Goal: Complete application form: Complete application form

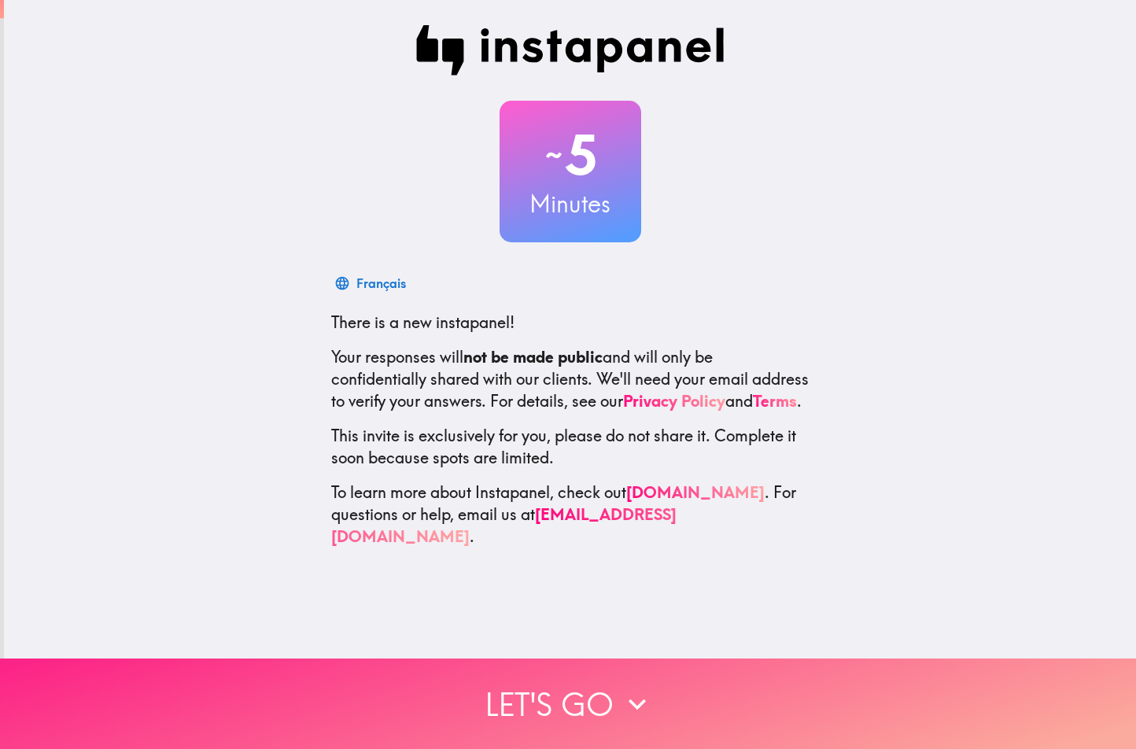
click at [551, 691] on button "Let's go" at bounding box center [568, 703] width 1136 height 90
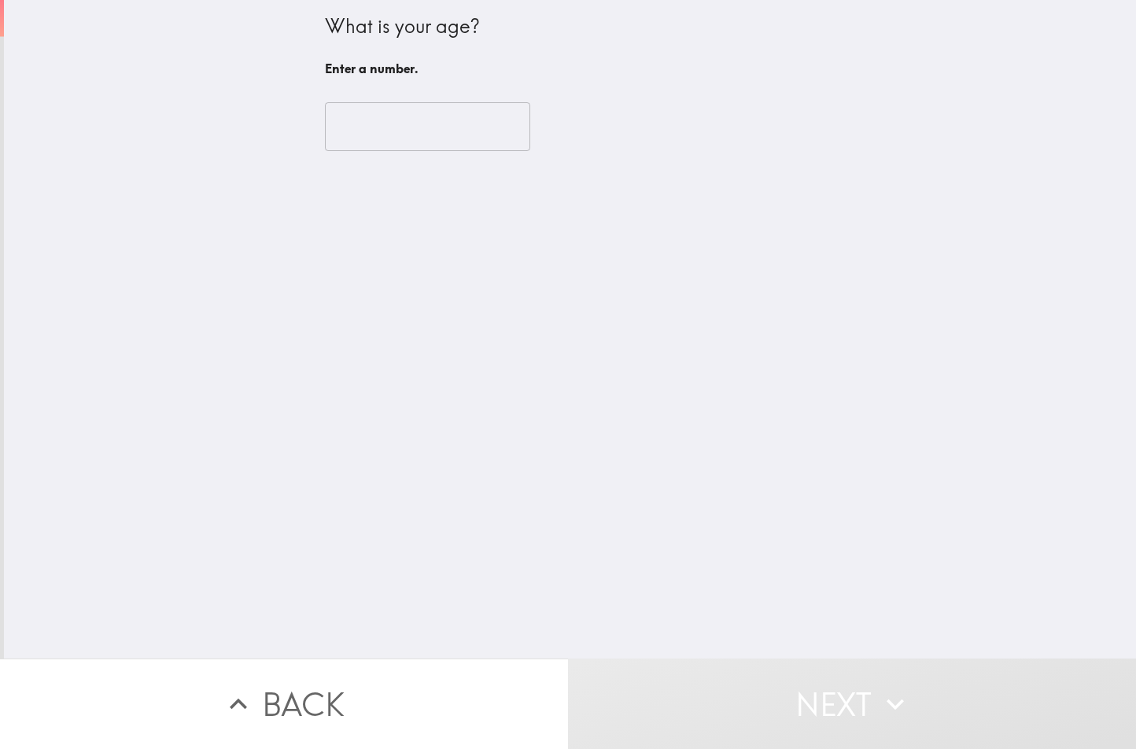
click at [422, 123] on input "number" at bounding box center [427, 126] width 205 height 49
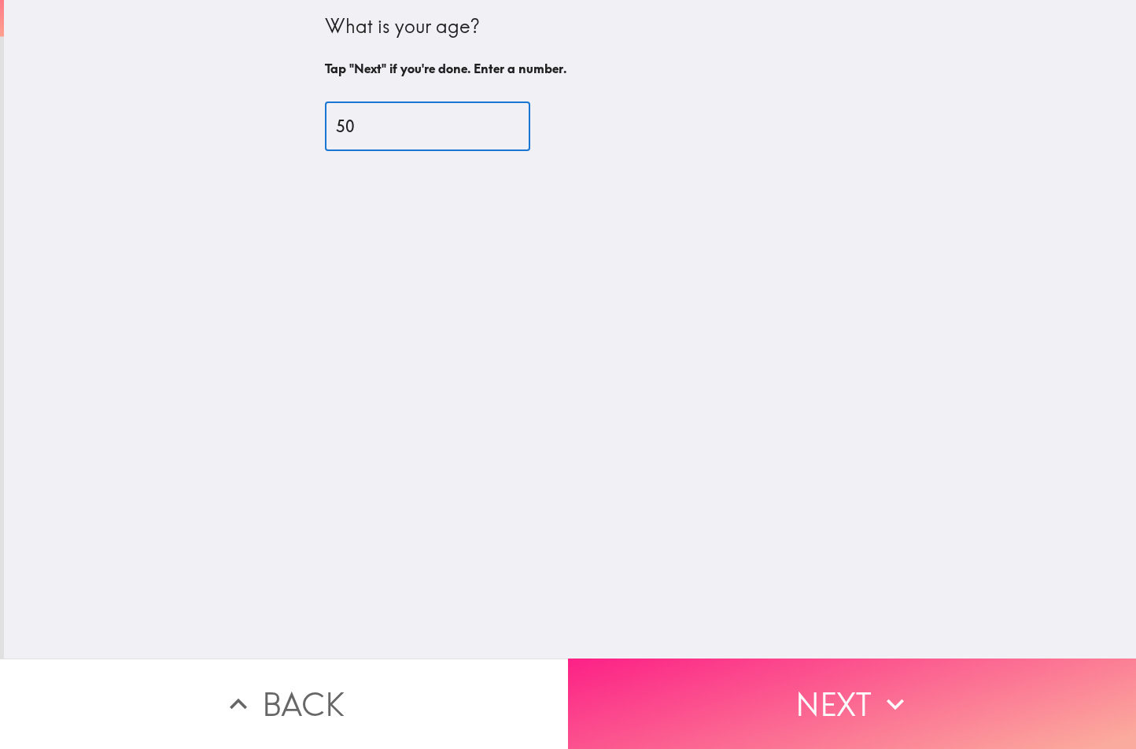
type input "50"
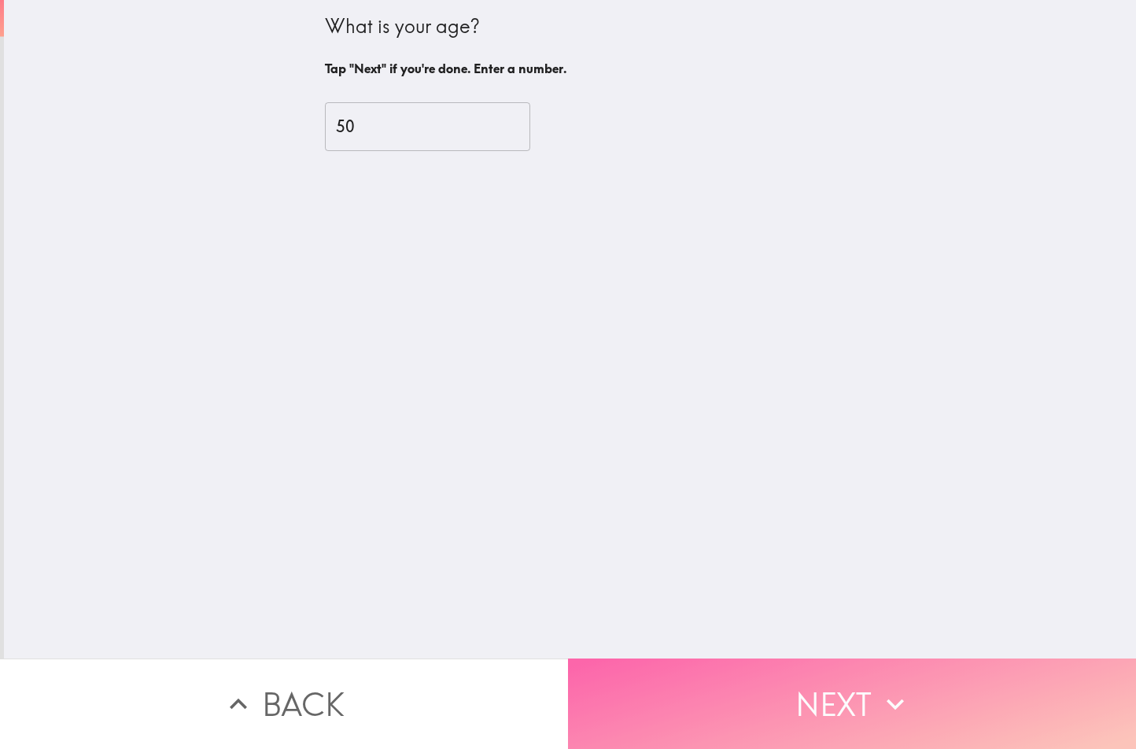
click at [709, 679] on button "Next" at bounding box center [852, 703] width 568 height 90
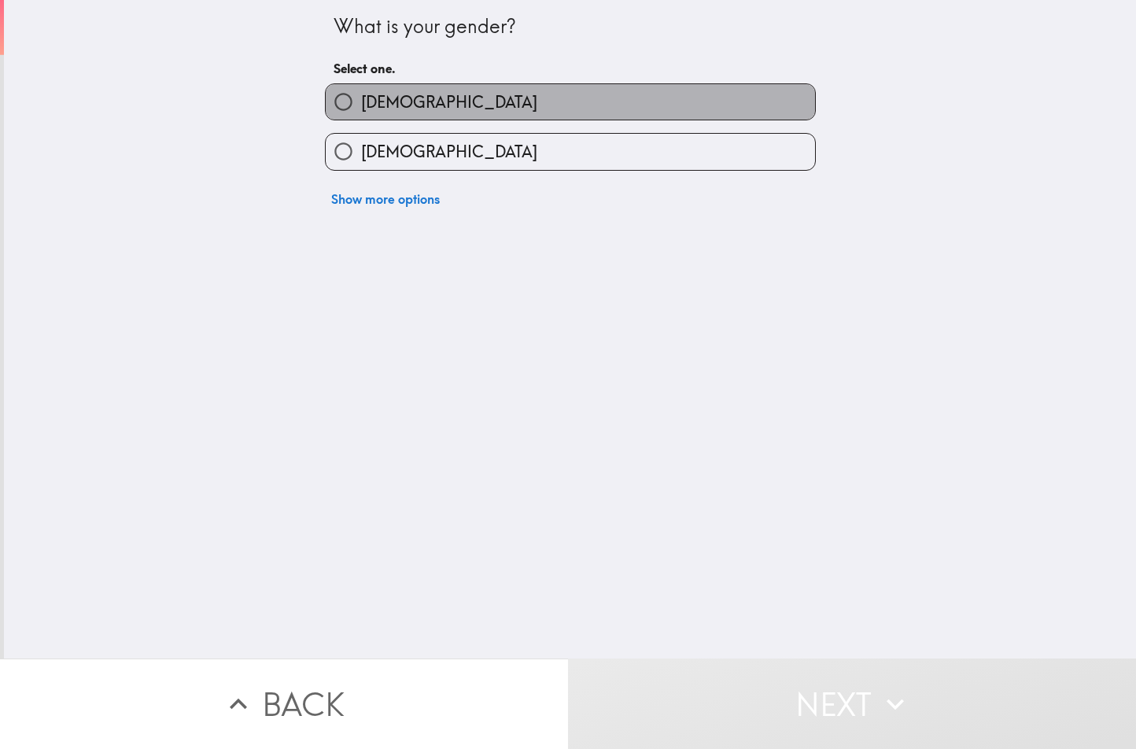
click at [399, 88] on label "[DEMOGRAPHIC_DATA]" at bounding box center [570, 101] width 489 height 35
click at [361, 88] on input "[DEMOGRAPHIC_DATA]" at bounding box center [343, 101] width 35 height 35
radio input "true"
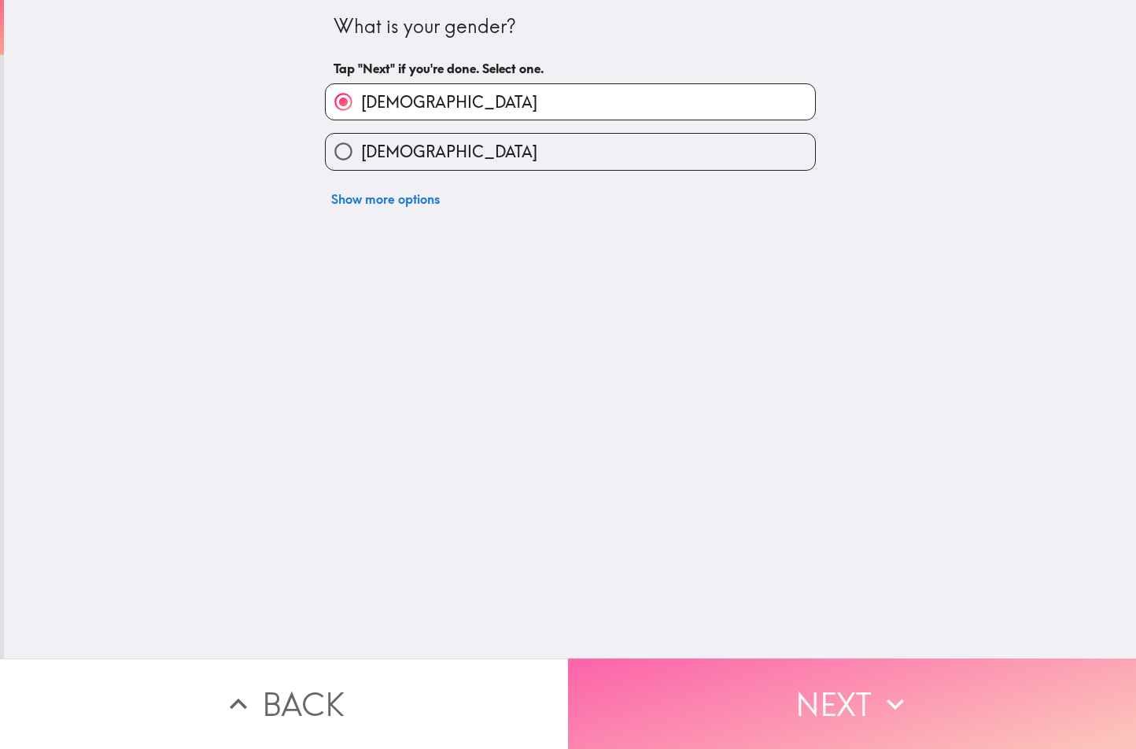
click at [813, 676] on button "Next" at bounding box center [852, 703] width 568 height 90
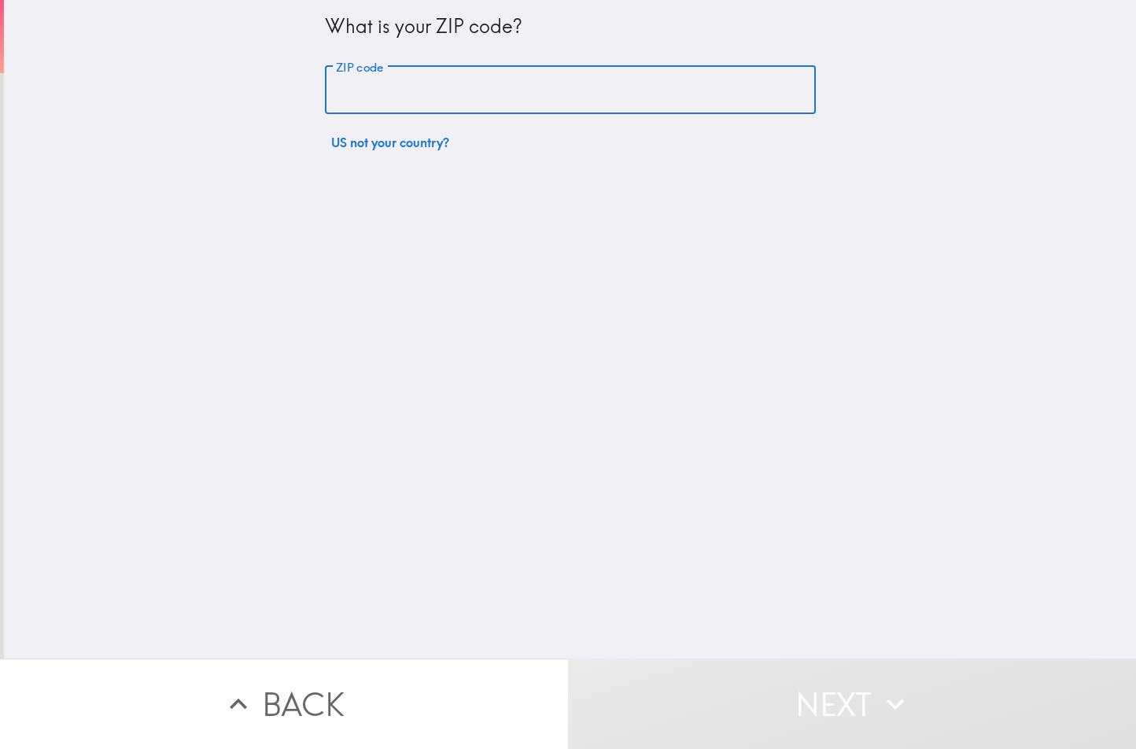
click at [380, 92] on input "ZIP code" at bounding box center [570, 90] width 491 height 49
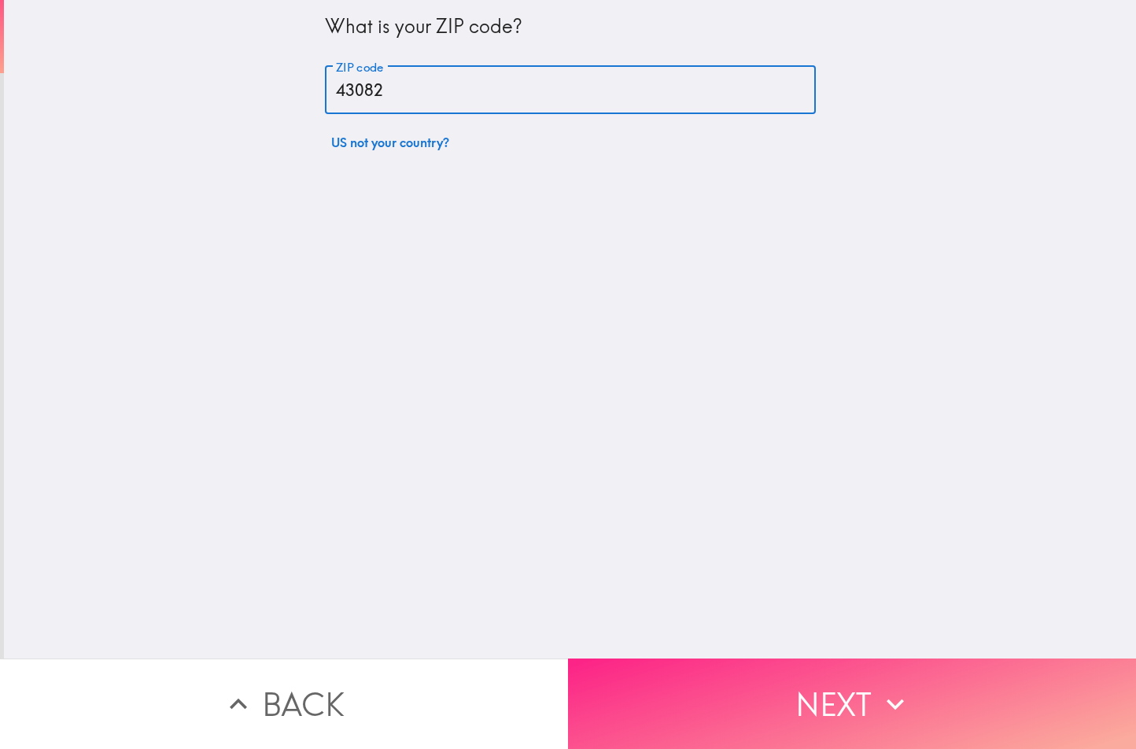
type input "43082"
click at [739, 718] on button "Next" at bounding box center [852, 703] width 568 height 90
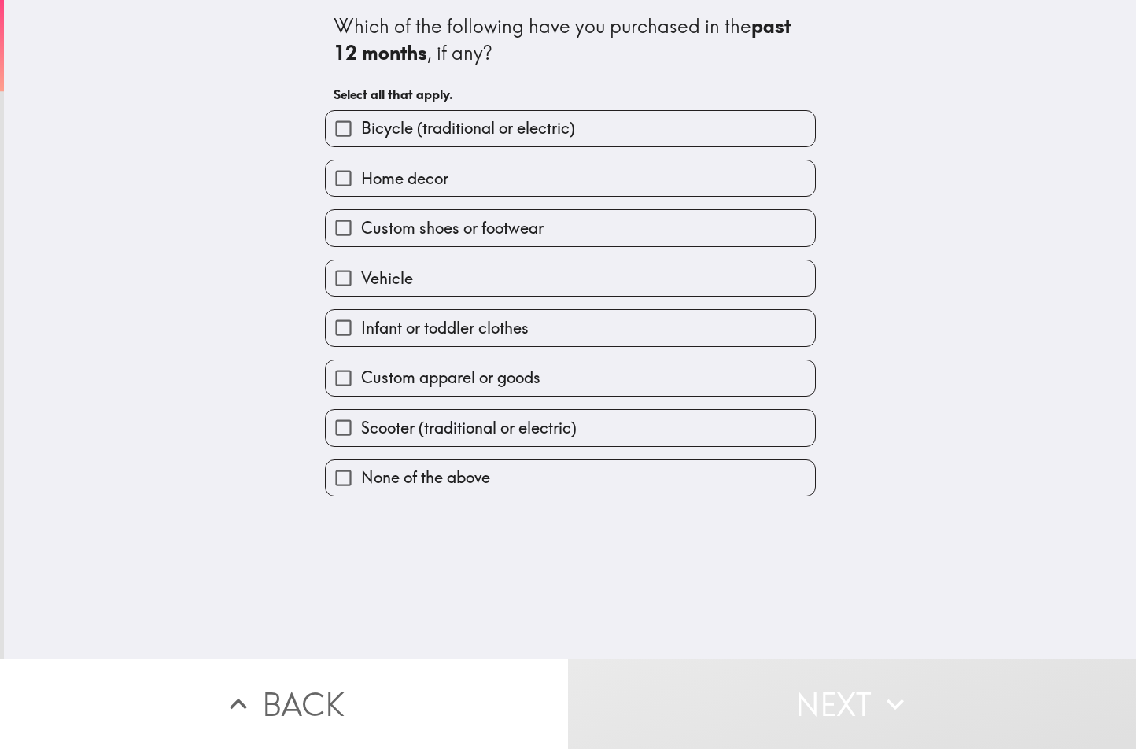
click at [446, 188] on label "Home decor" at bounding box center [570, 177] width 489 height 35
click at [361, 188] on input "Home decor" at bounding box center [343, 177] width 35 height 35
checkbox input "true"
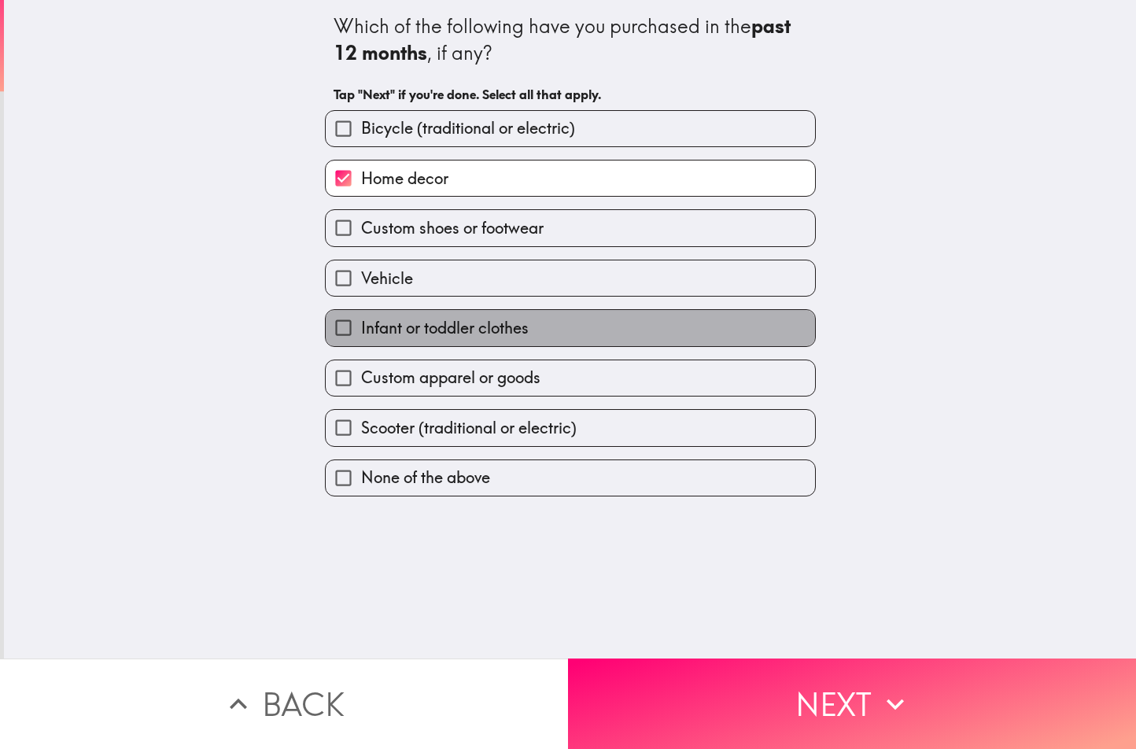
click at [394, 341] on label "Infant or toddler clothes" at bounding box center [570, 327] width 489 height 35
click at [361, 341] on input "Infant or toddler clothes" at bounding box center [343, 327] width 35 height 35
checkbox input "true"
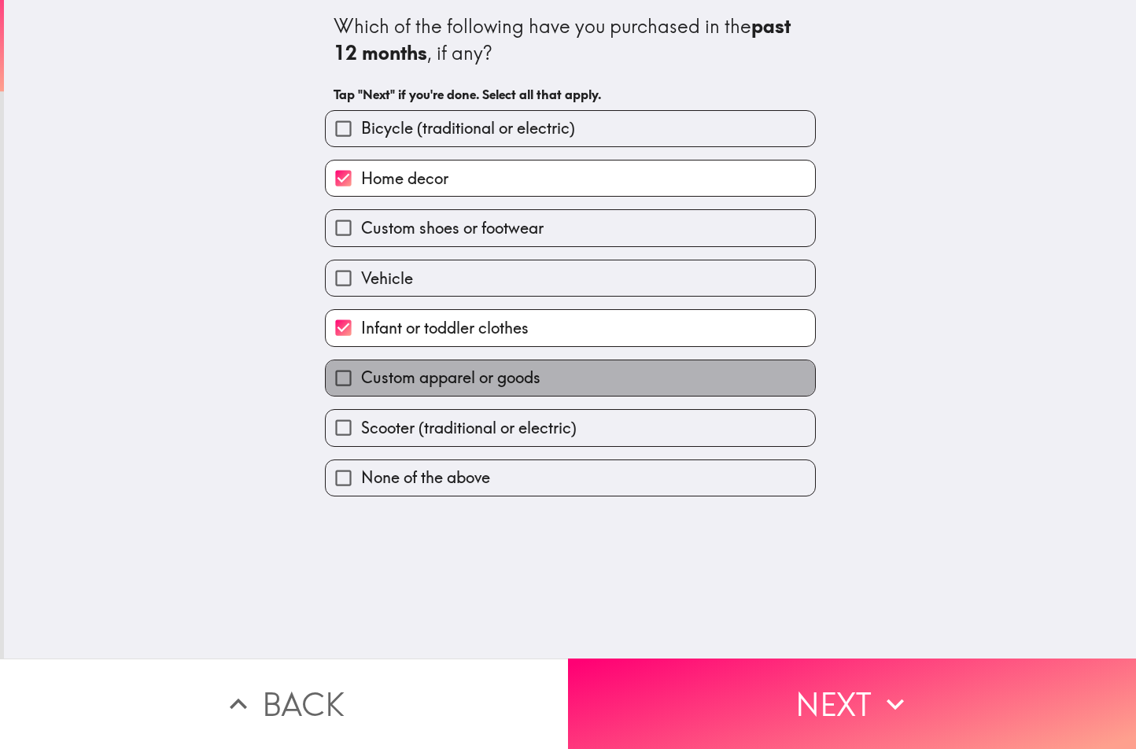
click at [554, 390] on label "Custom apparel or goods" at bounding box center [570, 377] width 489 height 35
click at [361, 390] on input "Custom apparel or goods" at bounding box center [343, 377] width 35 height 35
checkbox input "true"
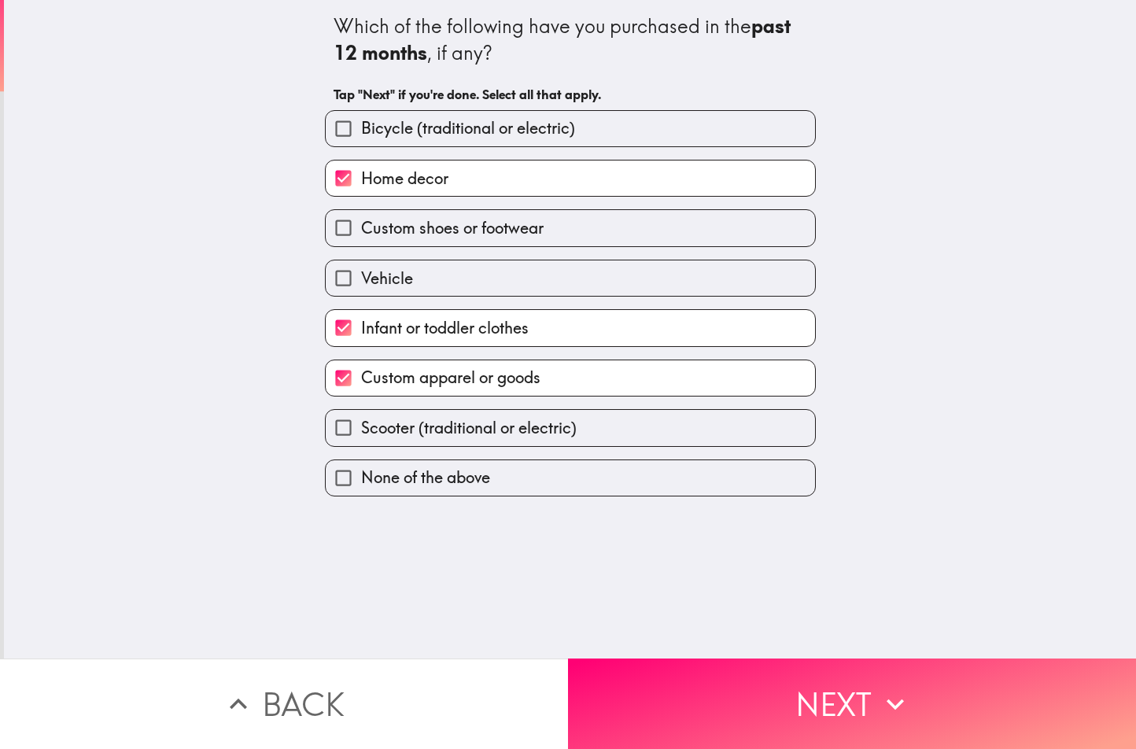
click at [490, 221] on span "Custom shoes or footwear" at bounding box center [452, 228] width 182 height 22
click at [361, 221] on input "Custom shoes or footwear" at bounding box center [343, 227] width 35 height 35
checkbox input "true"
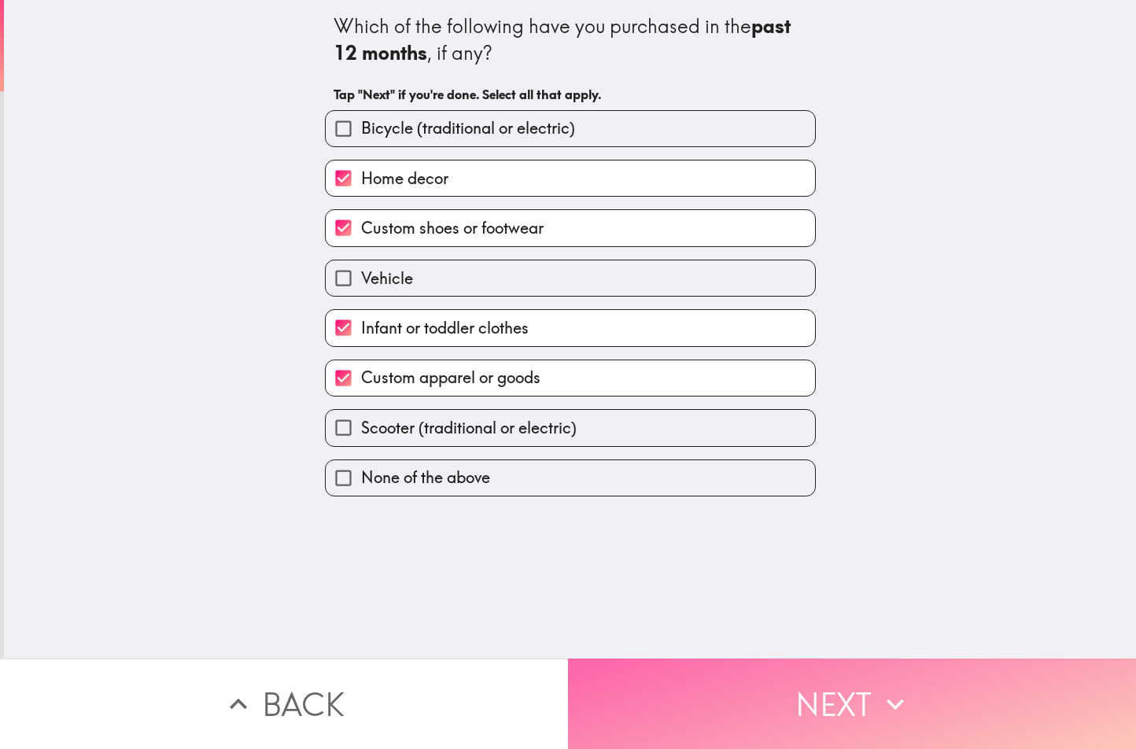
click at [767, 711] on button "Next" at bounding box center [852, 703] width 568 height 90
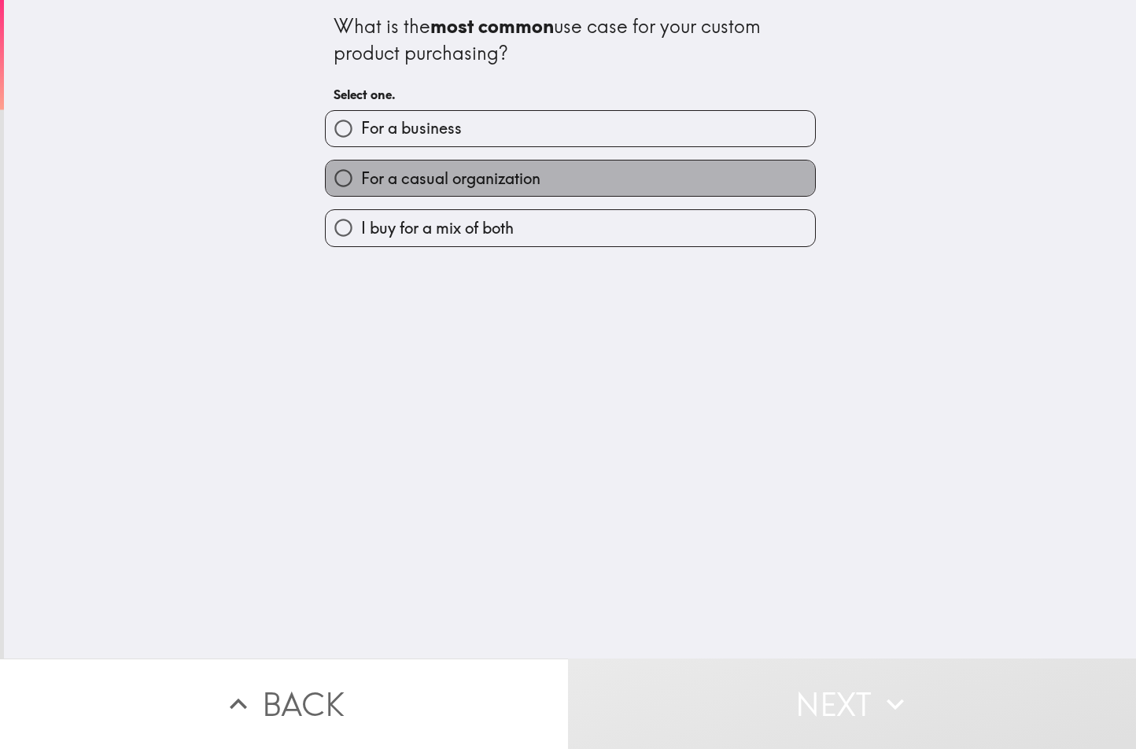
click at [522, 188] on span "For a casual organization" at bounding box center [450, 179] width 179 height 22
click at [361, 188] on input "For a casual organization" at bounding box center [343, 177] width 35 height 35
radio input "true"
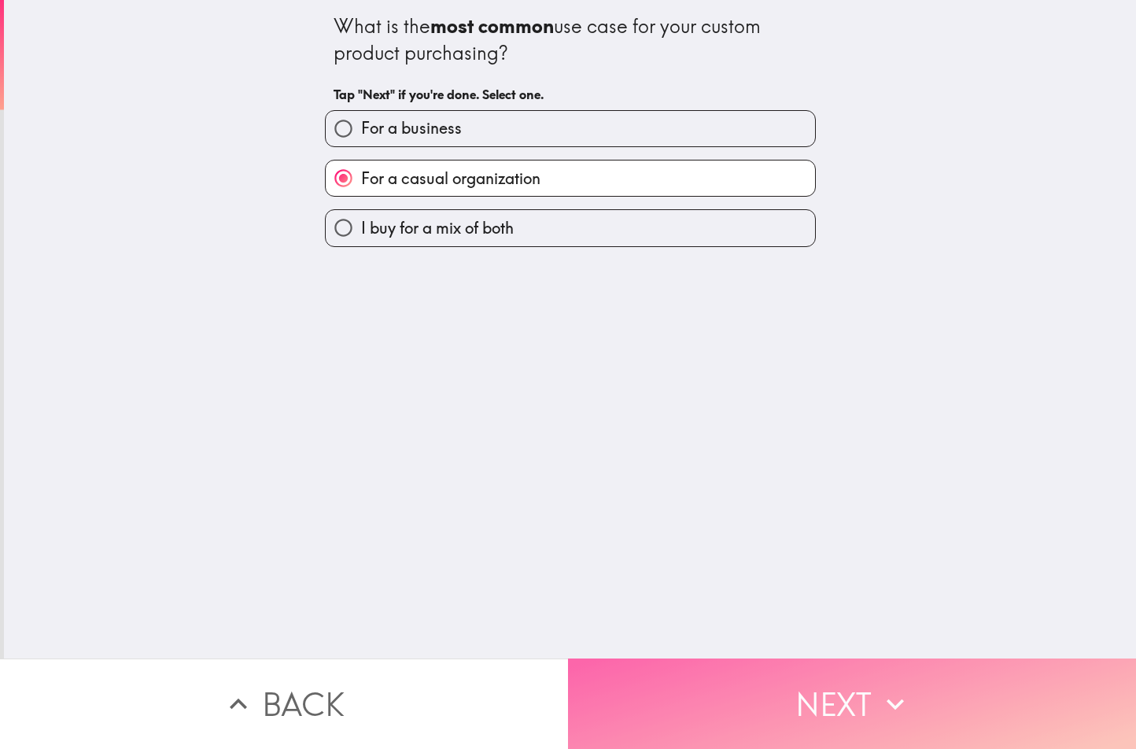
click at [721, 685] on button "Next" at bounding box center [852, 703] width 568 height 90
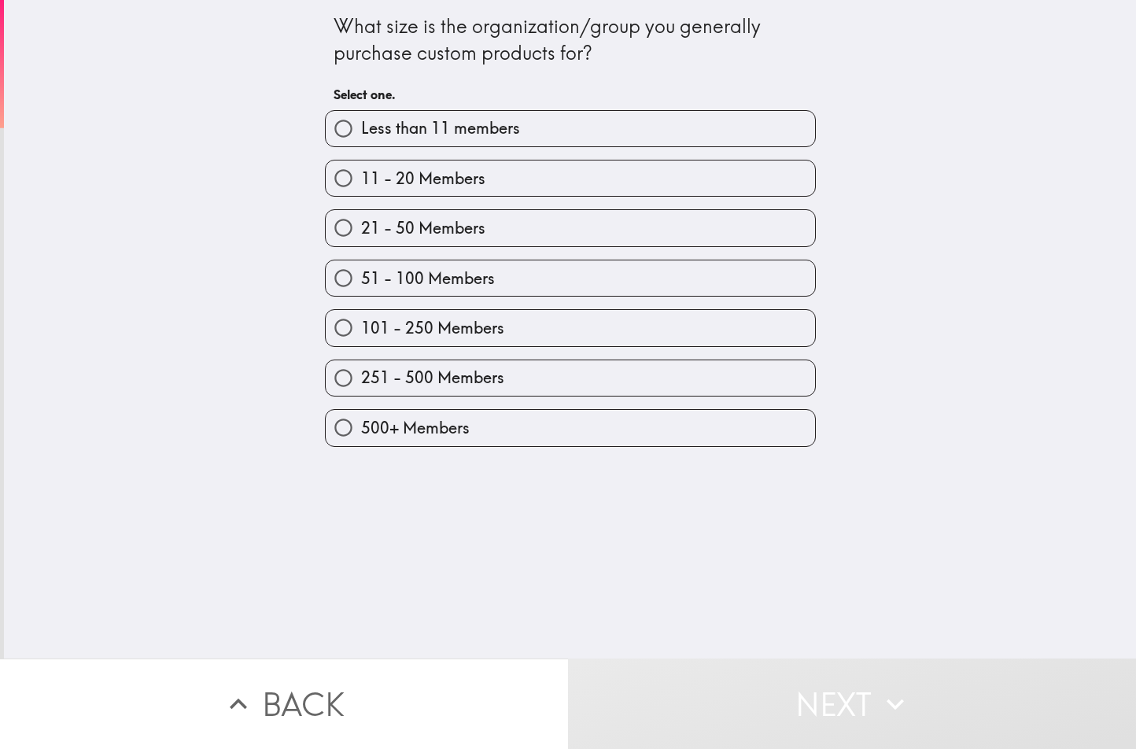
click at [439, 443] on label "500+ Members" at bounding box center [570, 427] width 489 height 35
click at [361, 443] on input "500+ Members" at bounding box center [343, 427] width 35 height 35
radio input "true"
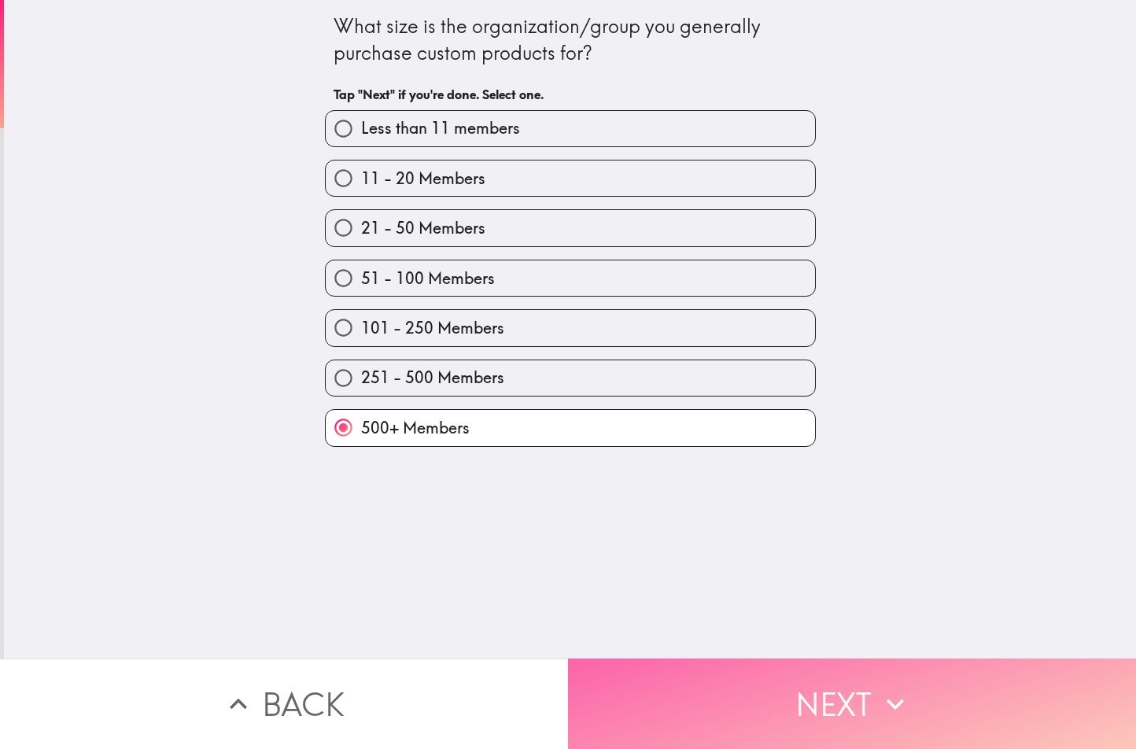
click at [677, 680] on button "Next" at bounding box center [852, 703] width 568 height 90
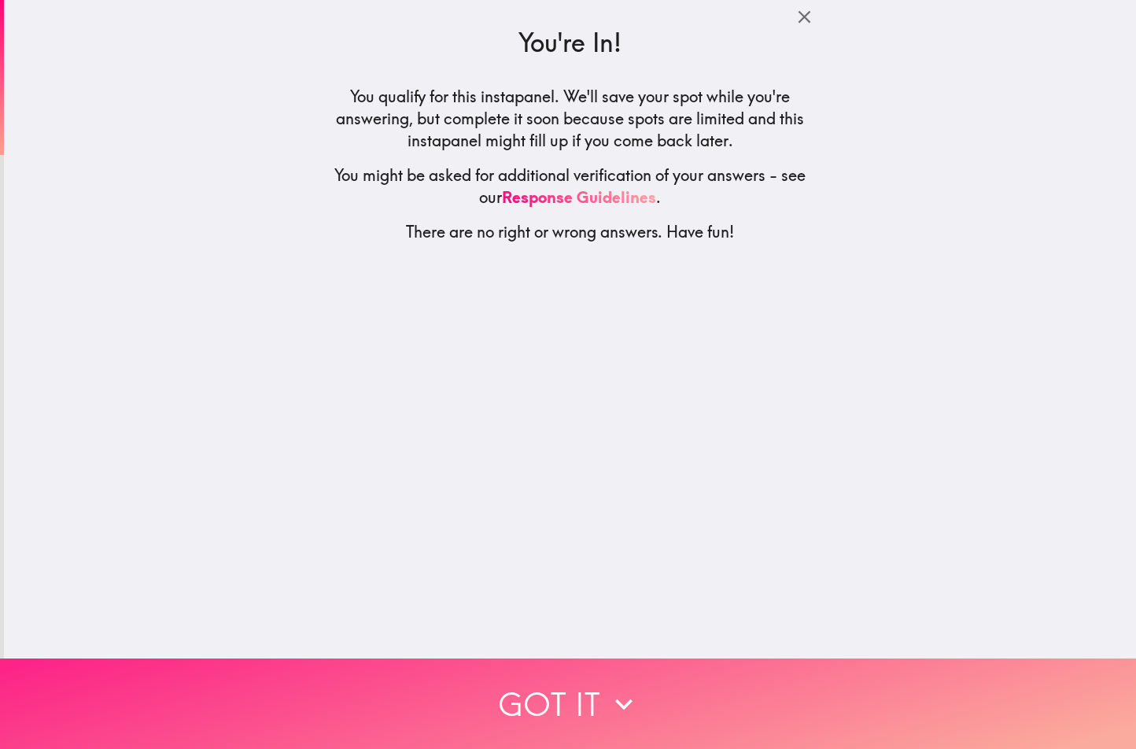
click at [580, 687] on button "Got it" at bounding box center [568, 703] width 1136 height 90
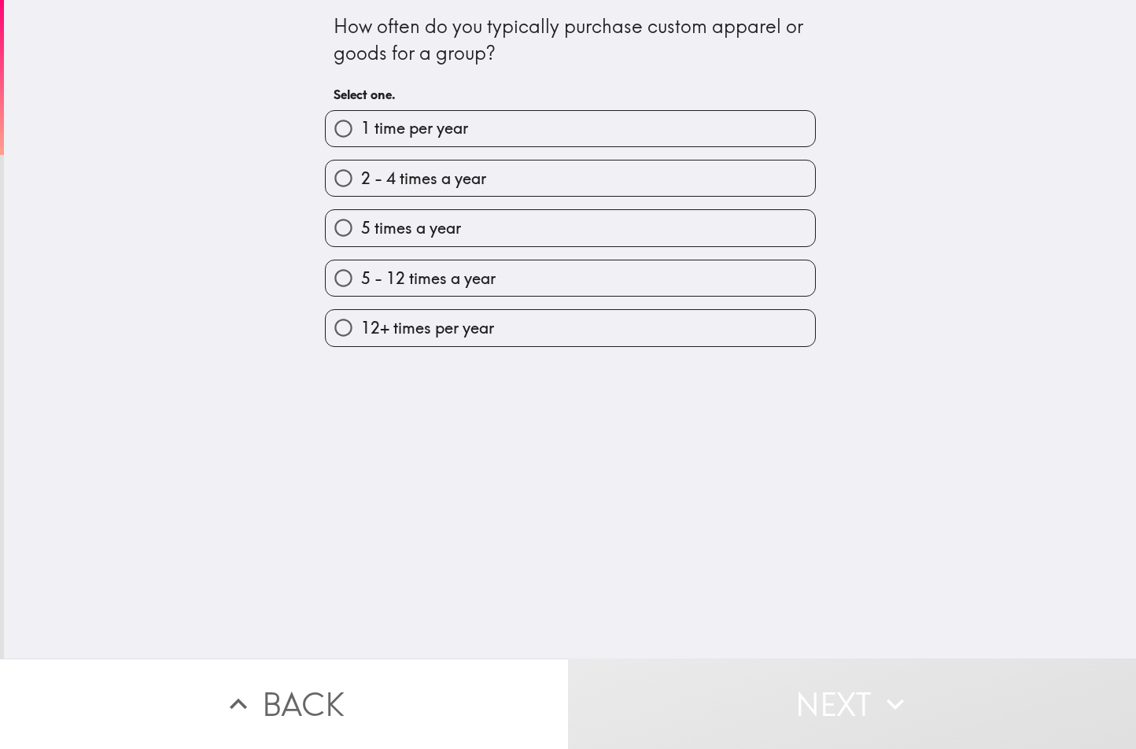
click at [451, 175] on span "2 - 4 times a year" at bounding box center [423, 179] width 125 height 22
click at [361, 175] on input "2 - 4 times a year" at bounding box center [343, 177] width 35 height 35
radio input "true"
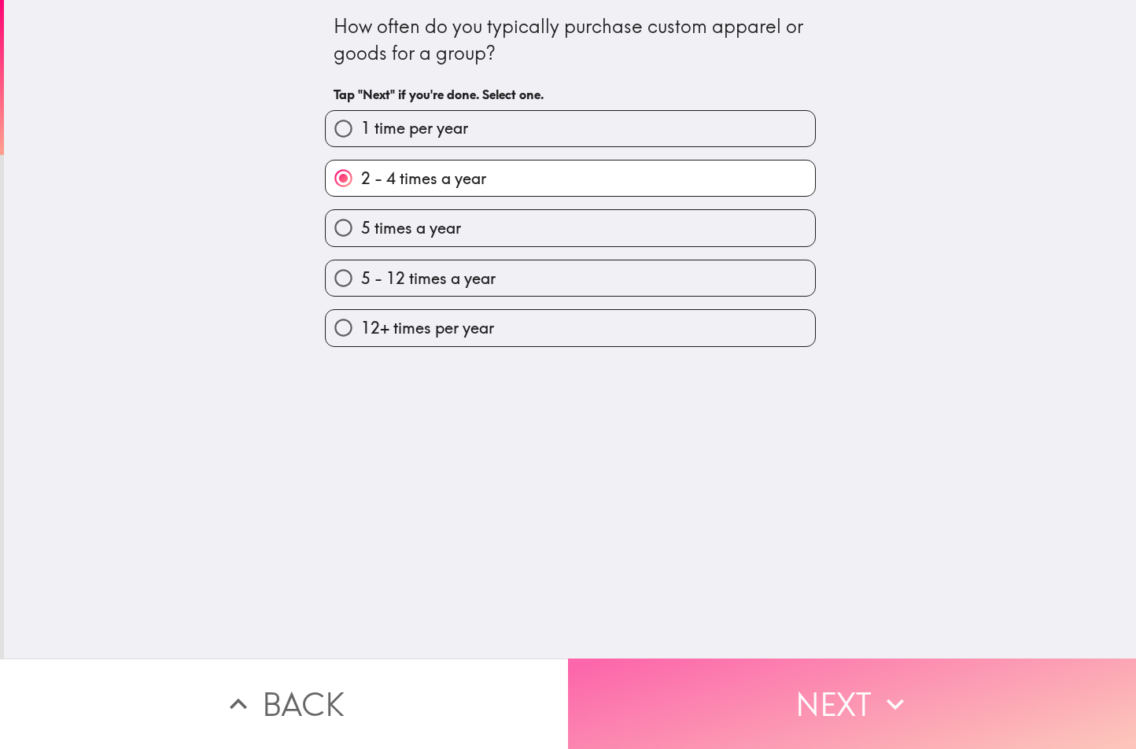
click at [750, 717] on button "Next" at bounding box center [852, 703] width 568 height 90
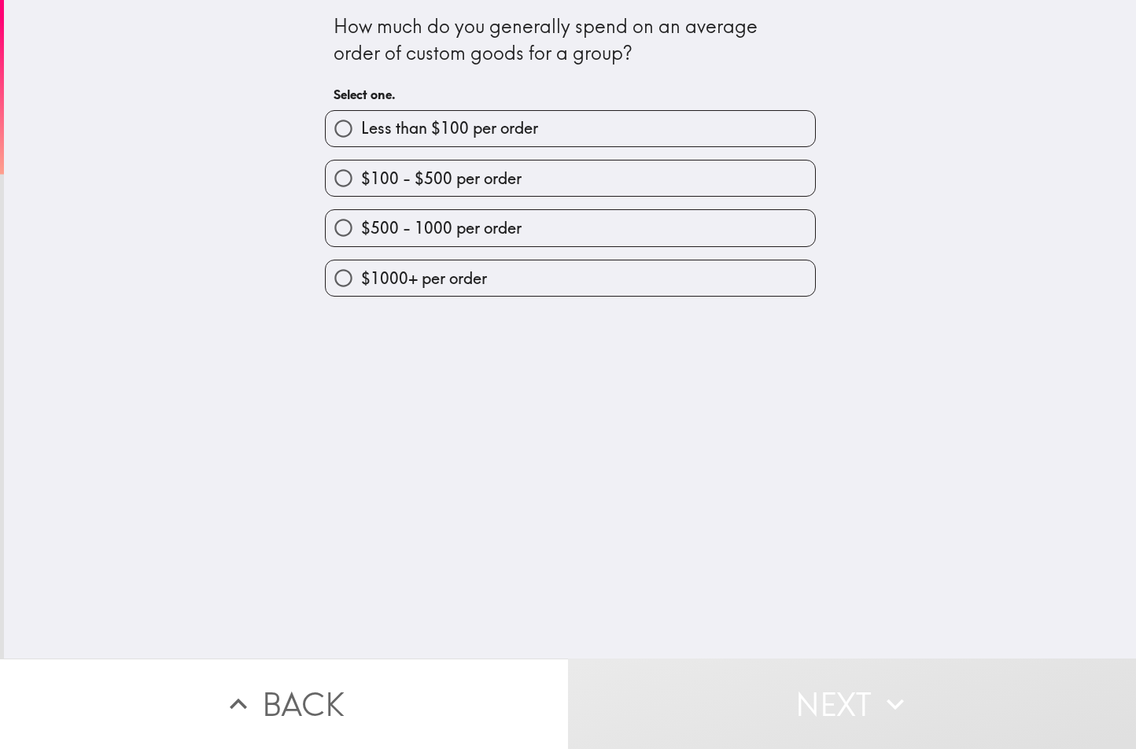
drag, startPoint x: 314, startPoint y: 12, endPoint x: 979, endPoint y: 220, distance: 697.3
click at [979, 220] on div "How much do you generally spend on an average order of custom goods for a group…" at bounding box center [570, 329] width 1132 height 658
click at [514, 211] on label "$500 - 1000 per order" at bounding box center [570, 227] width 489 height 35
click at [361, 211] on input "$500 - 1000 per order" at bounding box center [343, 227] width 35 height 35
radio input "true"
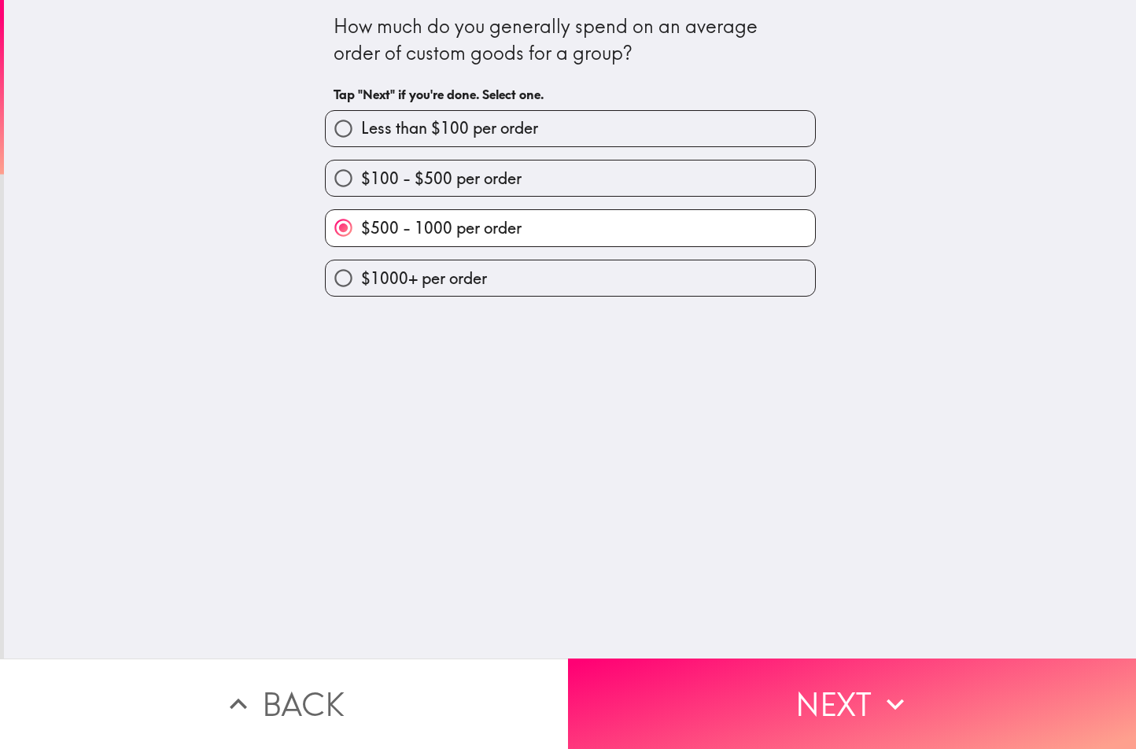
click at [465, 266] on label "$1000+ per order" at bounding box center [570, 277] width 489 height 35
click at [361, 266] on input "$1000+ per order" at bounding box center [343, 277] width 35 height 35
radio input "true"
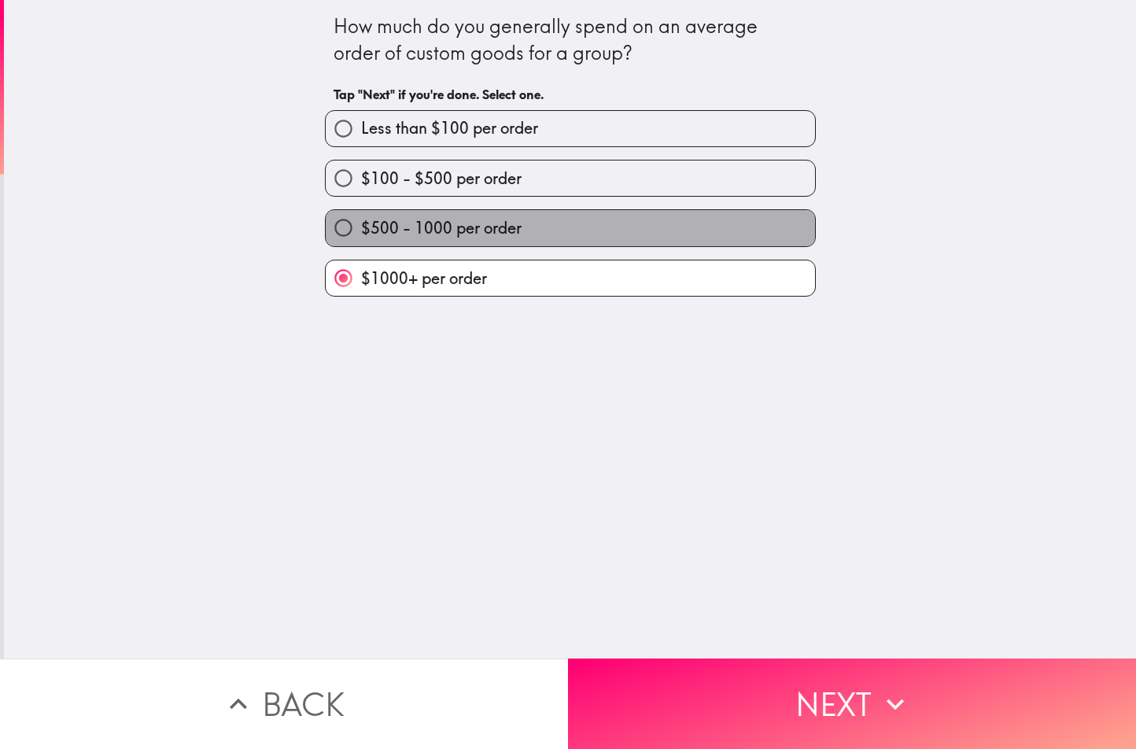
click at [545, 225] on label "$500 - 1000 per order" at bounding box center [570, 227] width 489 height 35
click at [361, 225] on input "$500 - 1000 per order" at bounding box center [343, 227] width 35 height 35
radio input "true"
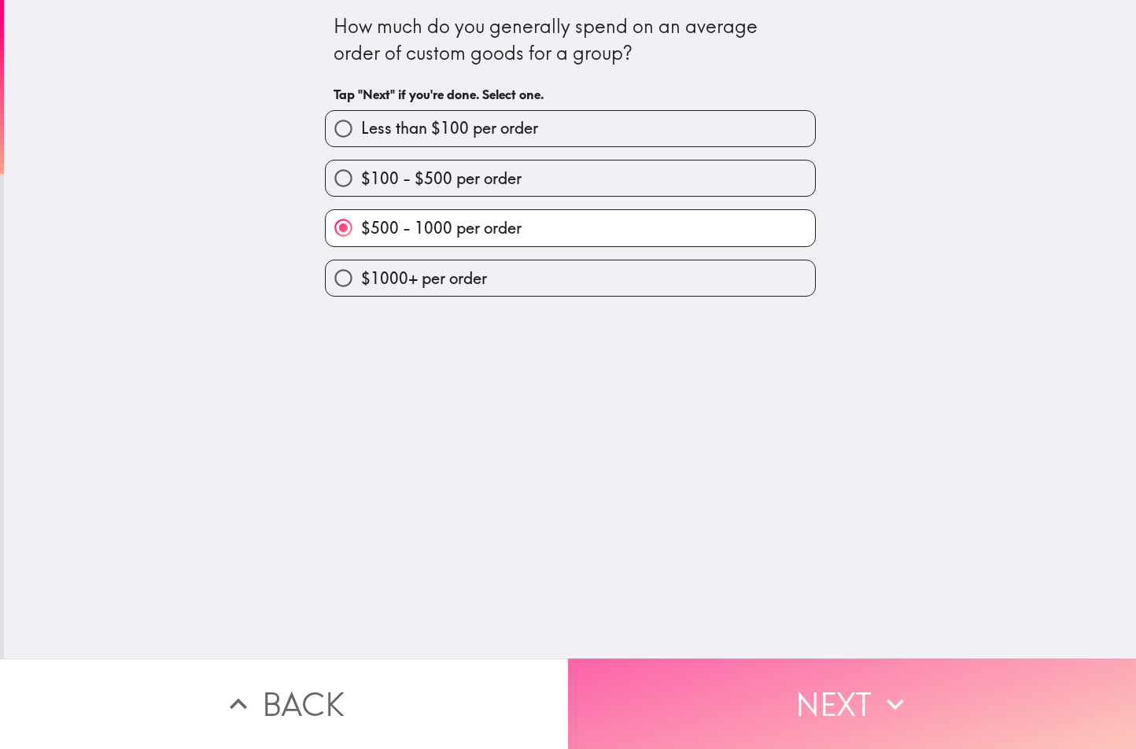
drag, startPoint x: 746, startPoint y: 662, endPoint x: 733, endPoint y: 649, distance: 18.9
click at [743, 662] on button "Next" at bounding box center [852, 703] width 568 height 90
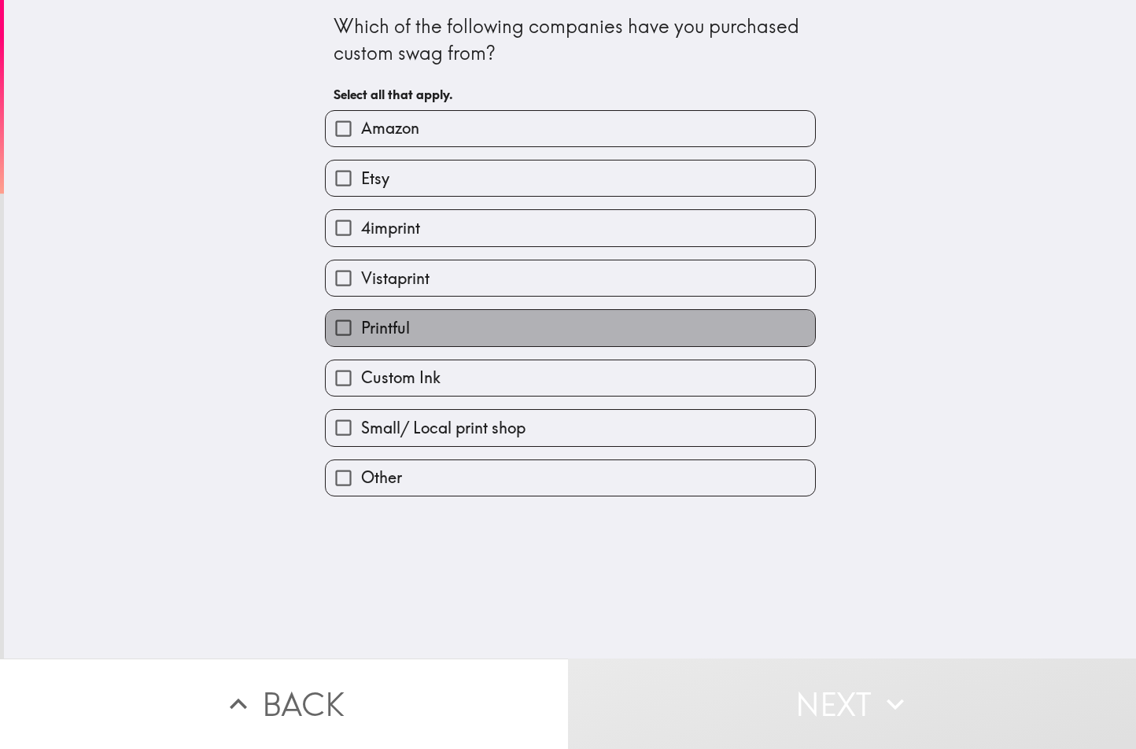
click at [480, 324] on label "Printful" at bounding box center [570, 327] width 489 height 35
click at [361, 324] on input "Printful" at bounding box center [343, 327] width 35 height 35
checkbox input "true"
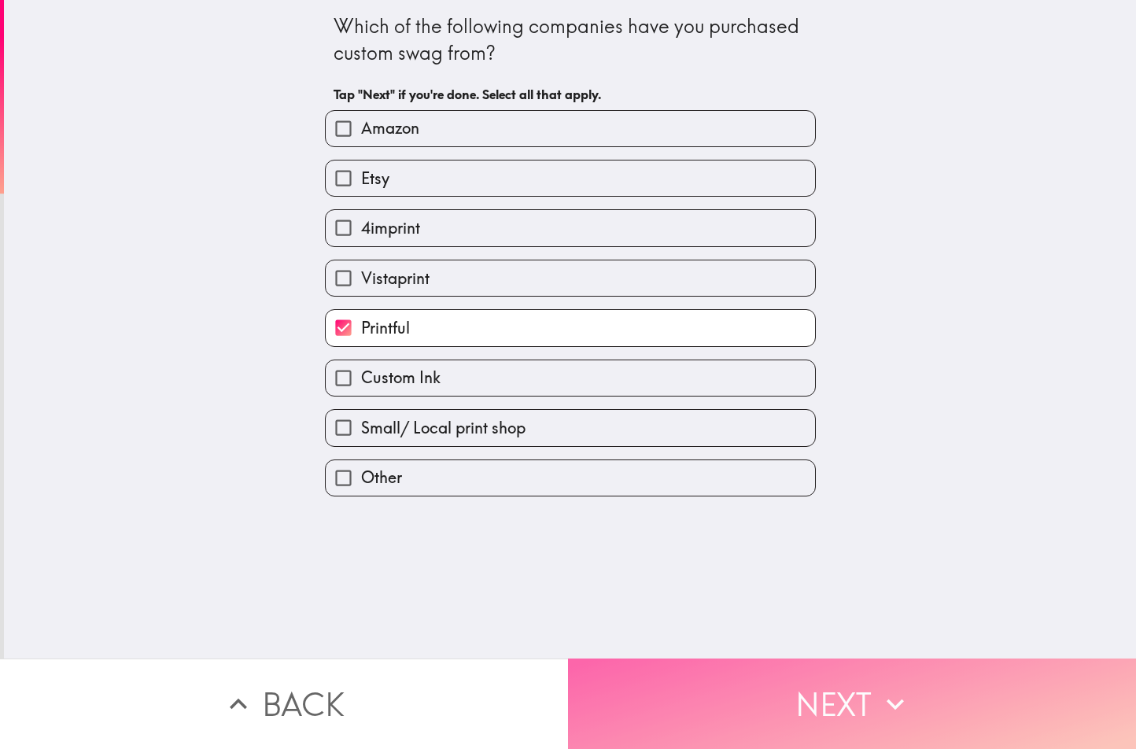
click at [765, 663] on button "Next" at bounding box center [852, 703] width 568 height 90
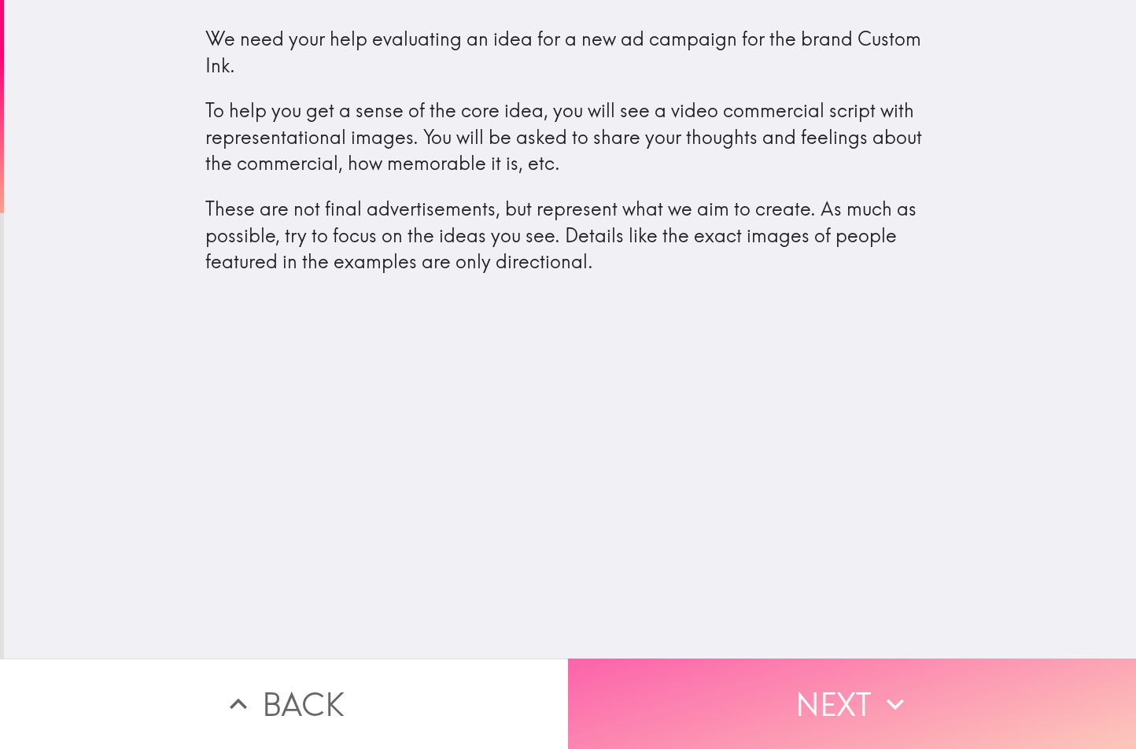
click at [663, 696] on button "Next" at bounding box center [852, 703] width 568 height 90
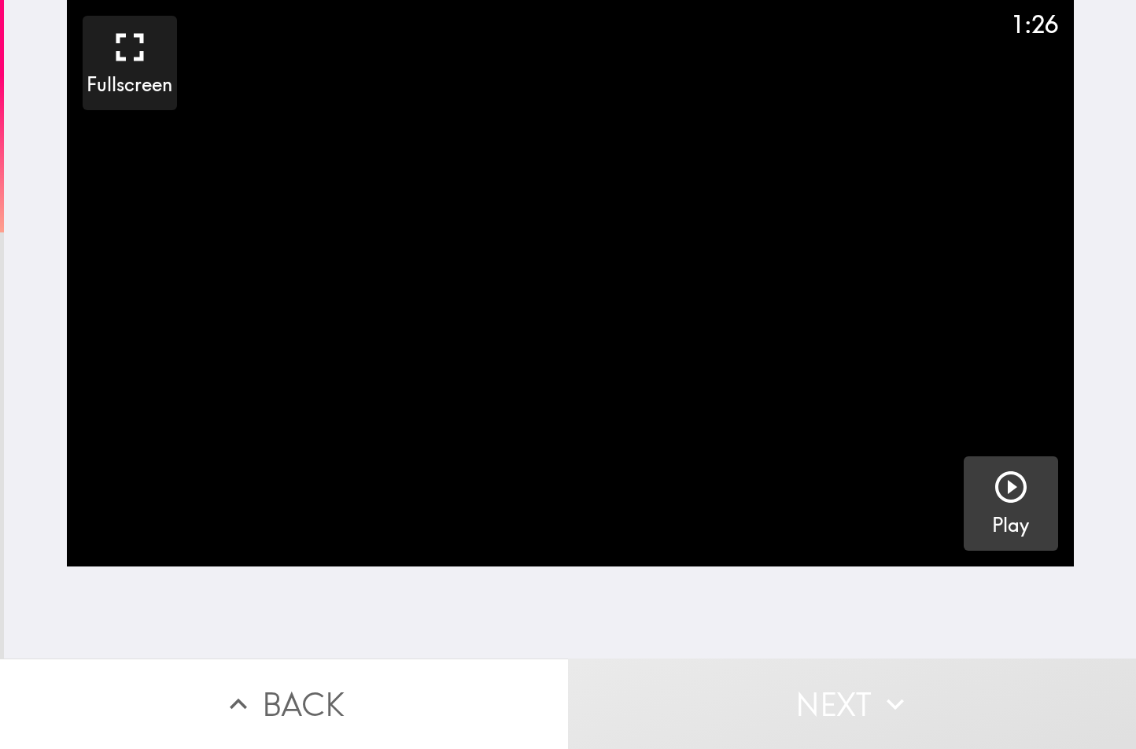
click at [1004, 485] on icon "button" at bounding box center [1011, 487] width 38 height 38
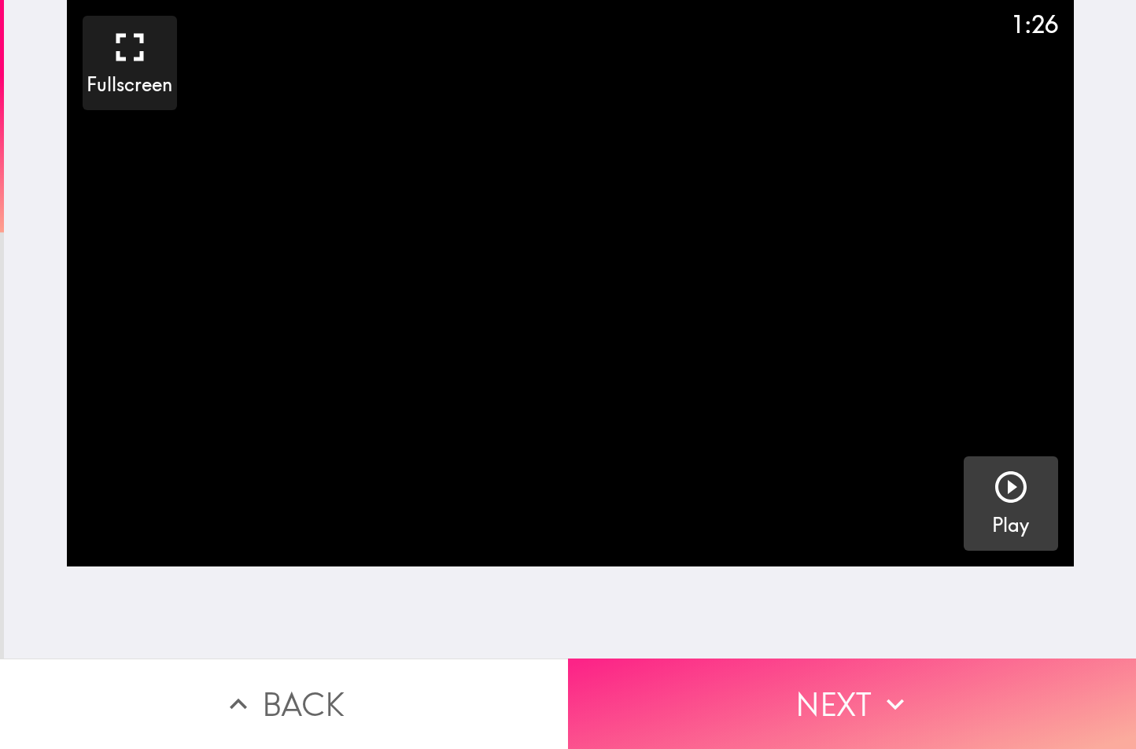
click at [755, 714] on button "Next" at bounding box center [852, 703] width 568 height 90
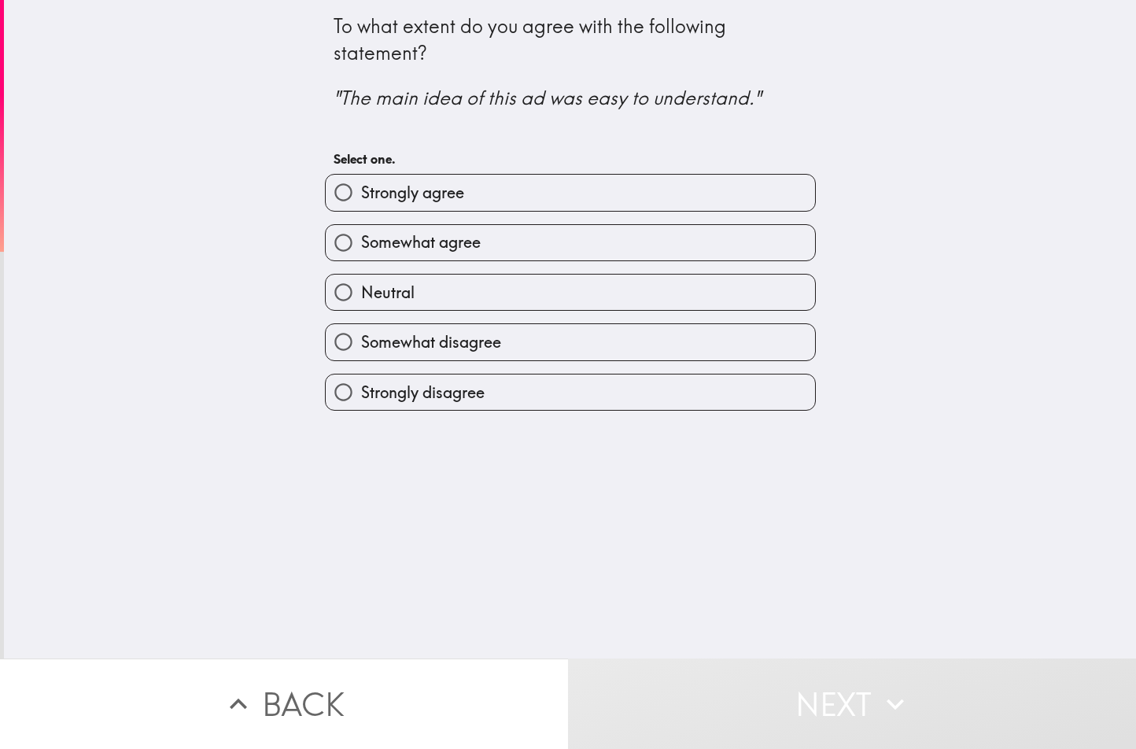
click at [463, 249] on span "Somewhat agree" at bounding box center [421, 242] width 120 height 22
click at [361, 249] on input "Somewhat agree" at bounding box center [343, 242] width 35 height 35
radio input "true"
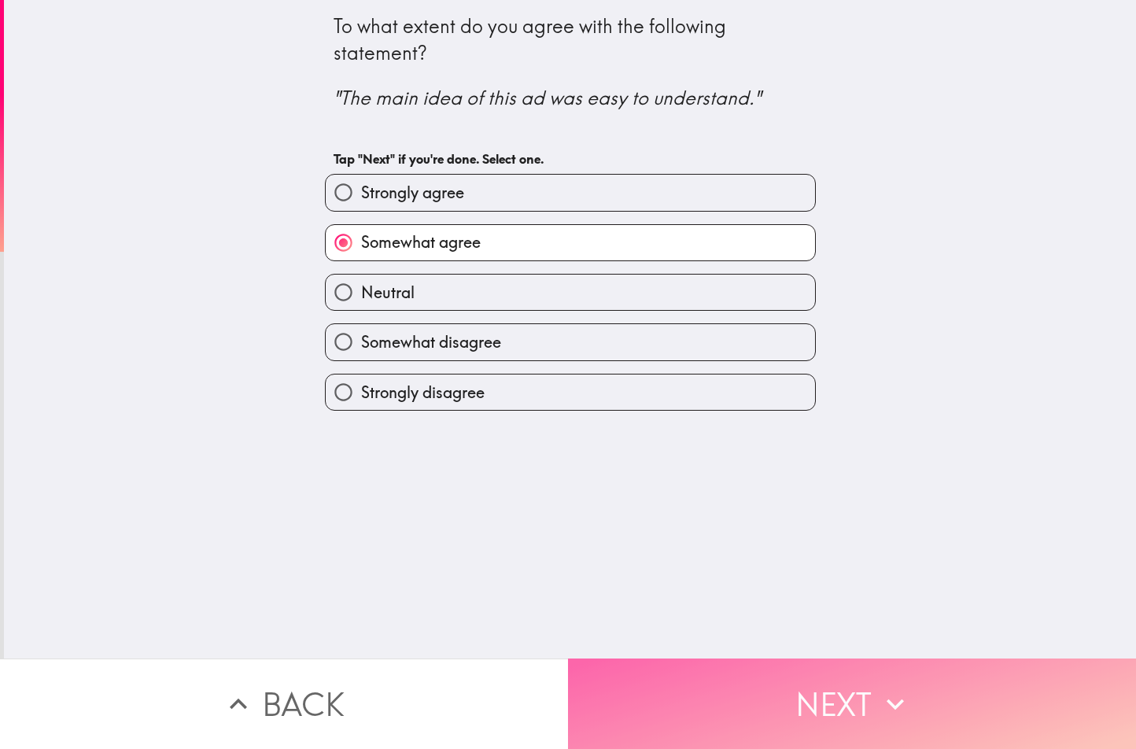
click at [673, 673] on button "Next" at bounding box center [852, 703] width 568 height 90
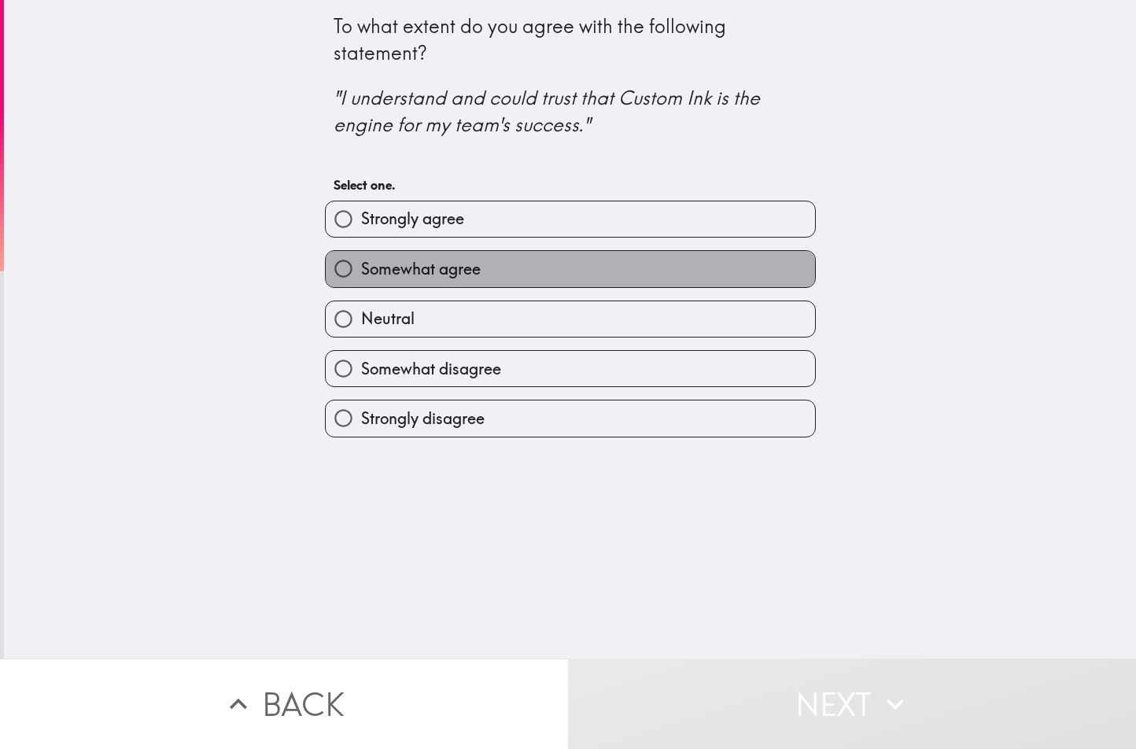
click at [385, 266] on span "Somewhat agree" at bounding box center [421, 269] width 120 height 22
click at [361, 266] on input "Somewhat agree" at bounding box center [343, 268] width 35 height 35
radio input "true"
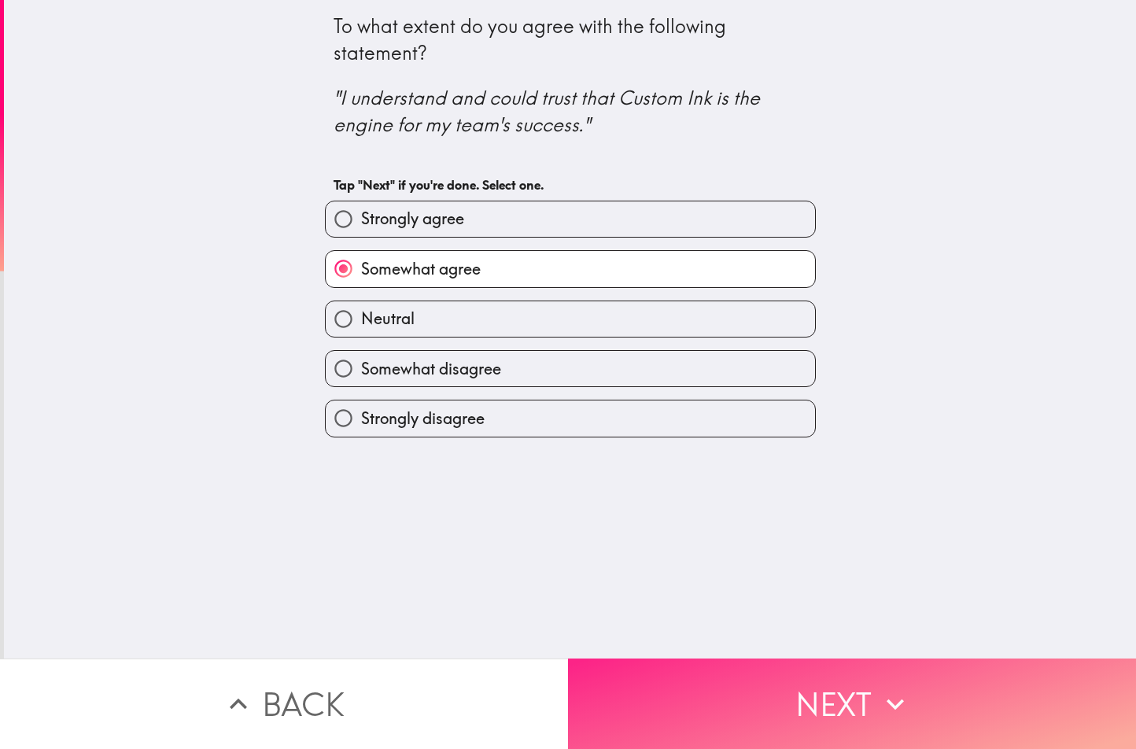
click at [750, 676] on button "Next" at bounding box center [852, 703] width 568 height 90
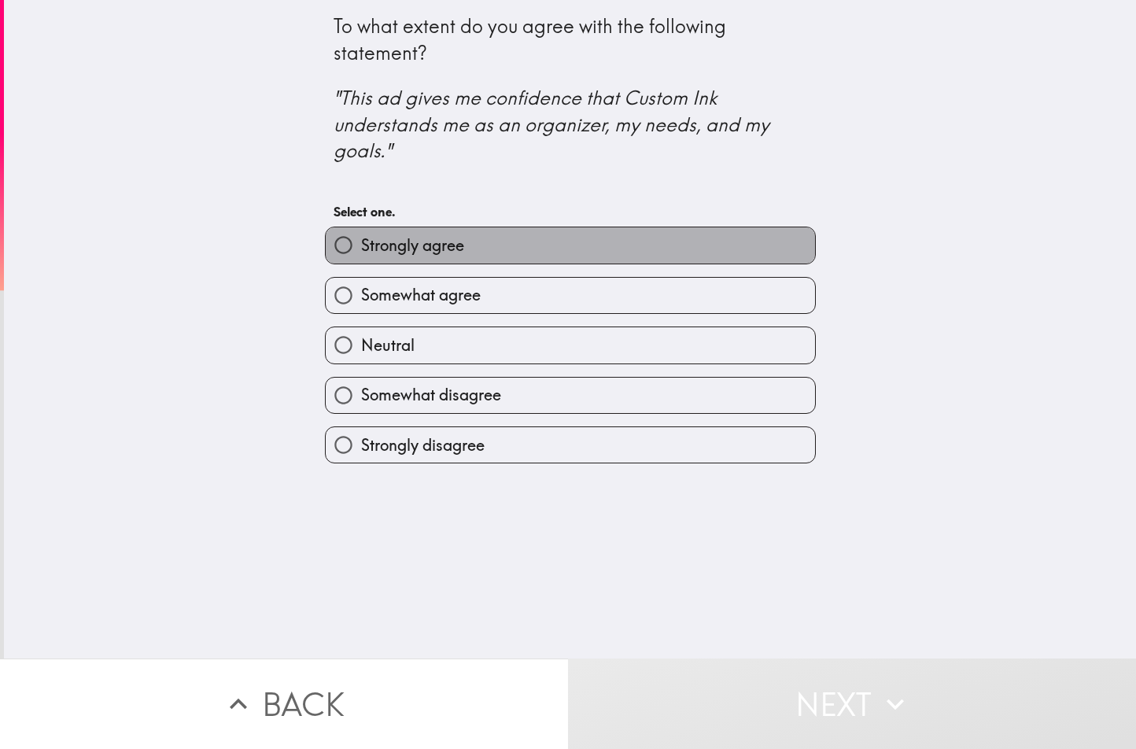
click at [443, 260] on label "Strongly agree" at bounding box center [570, 244] width 489 height 35
click at [361, 260] on input "Strongly agree" at bounding box center [343, 244] width 35 height 35
radio input "true"
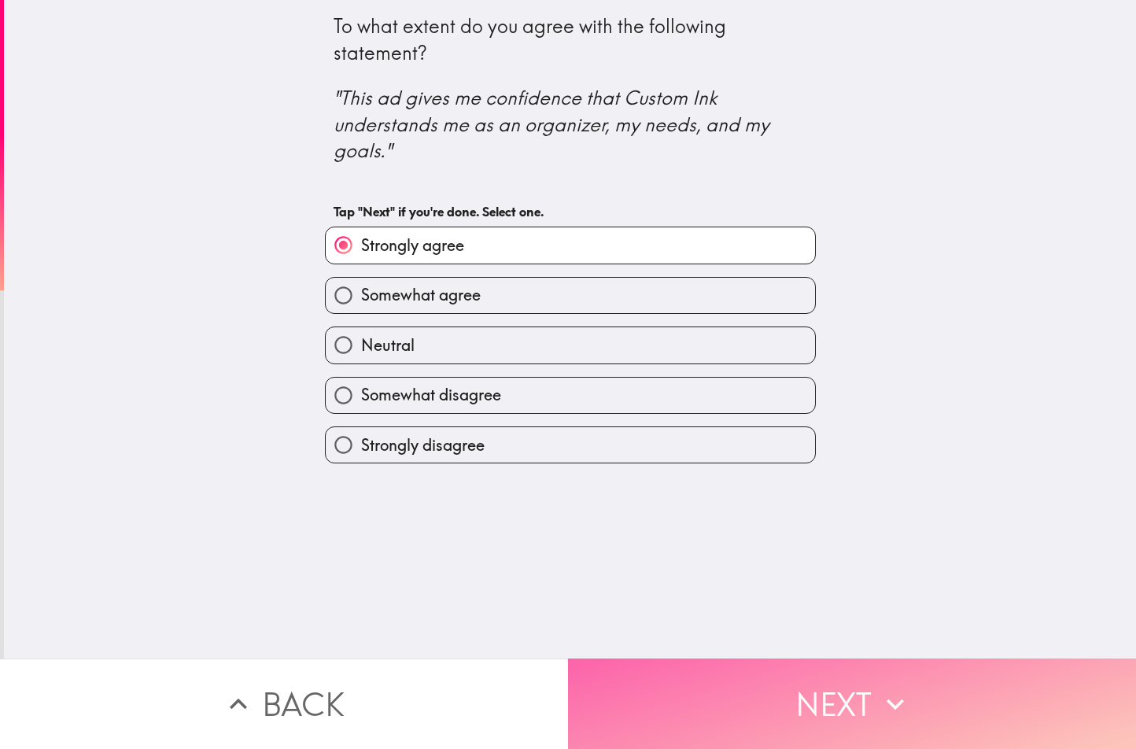
click at [701, 666] on button "Next" at bounding box center [852, 703] width 568 height 90
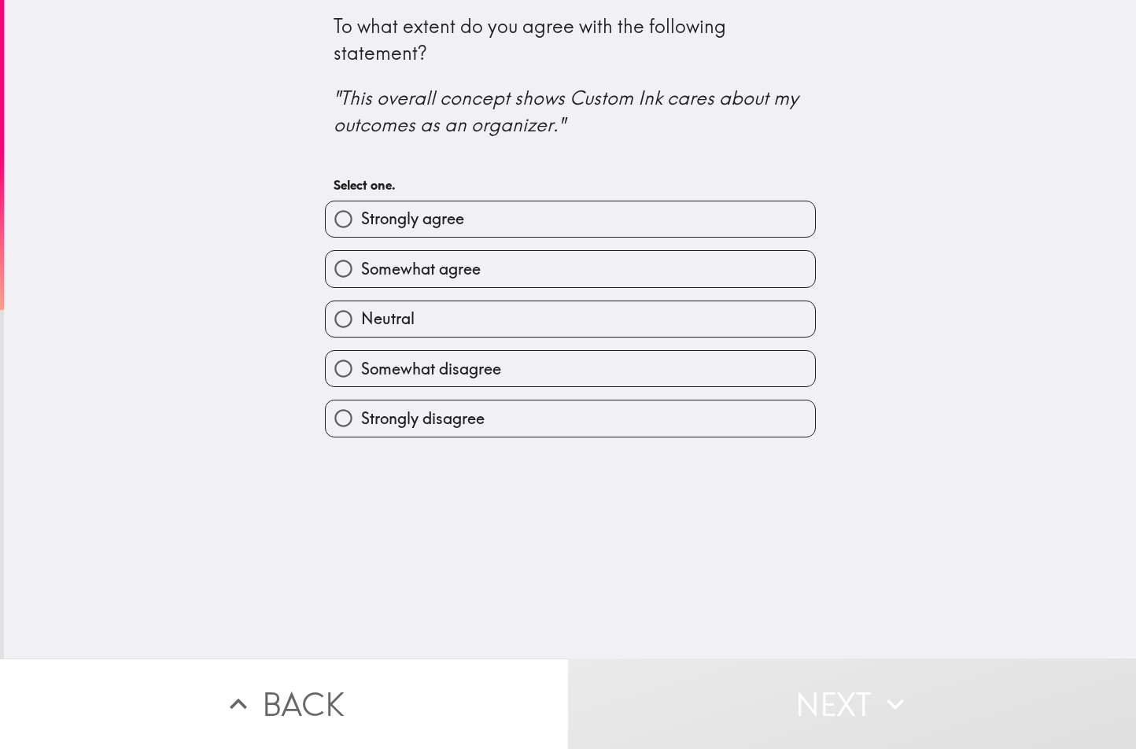
click at [424, 223] on span "Strongly agree" at bounding box center [412, 219] width 103 height 22
click at [361, 223] on input "Strongly agree" at bounding box center [343, 218] width 35 height 35
radio input "true"
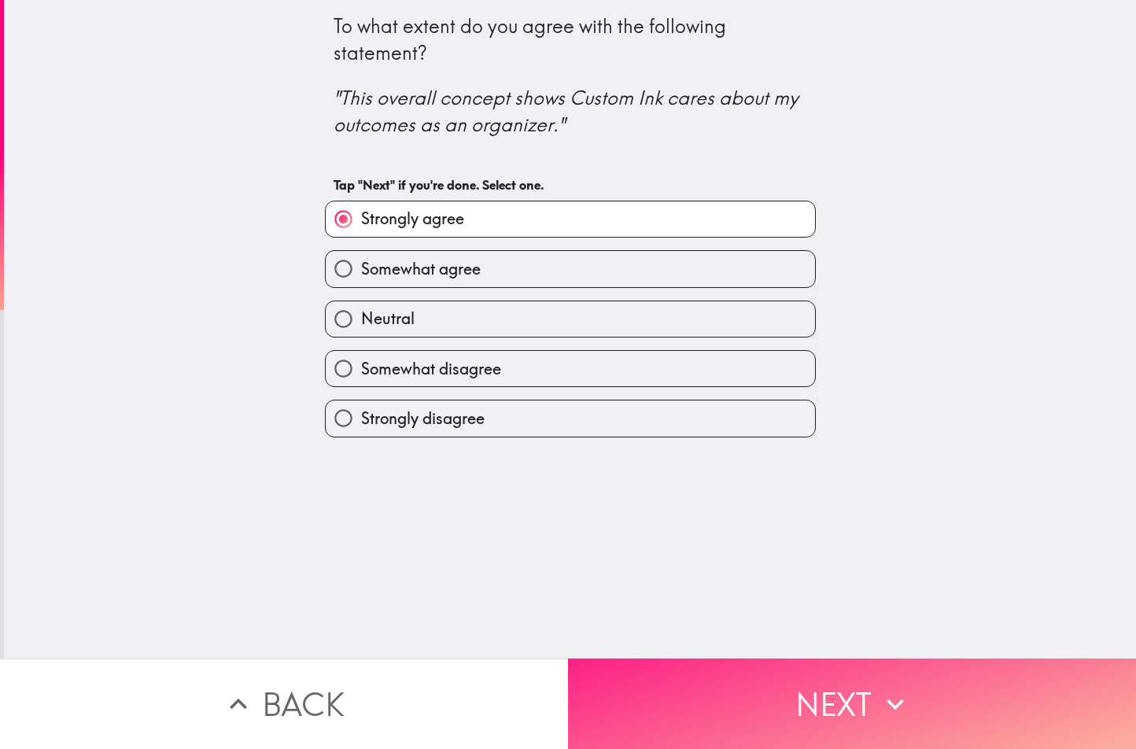
click at [700, 685] on button "Next" at bounding box center [852, 703] width 568 height 90
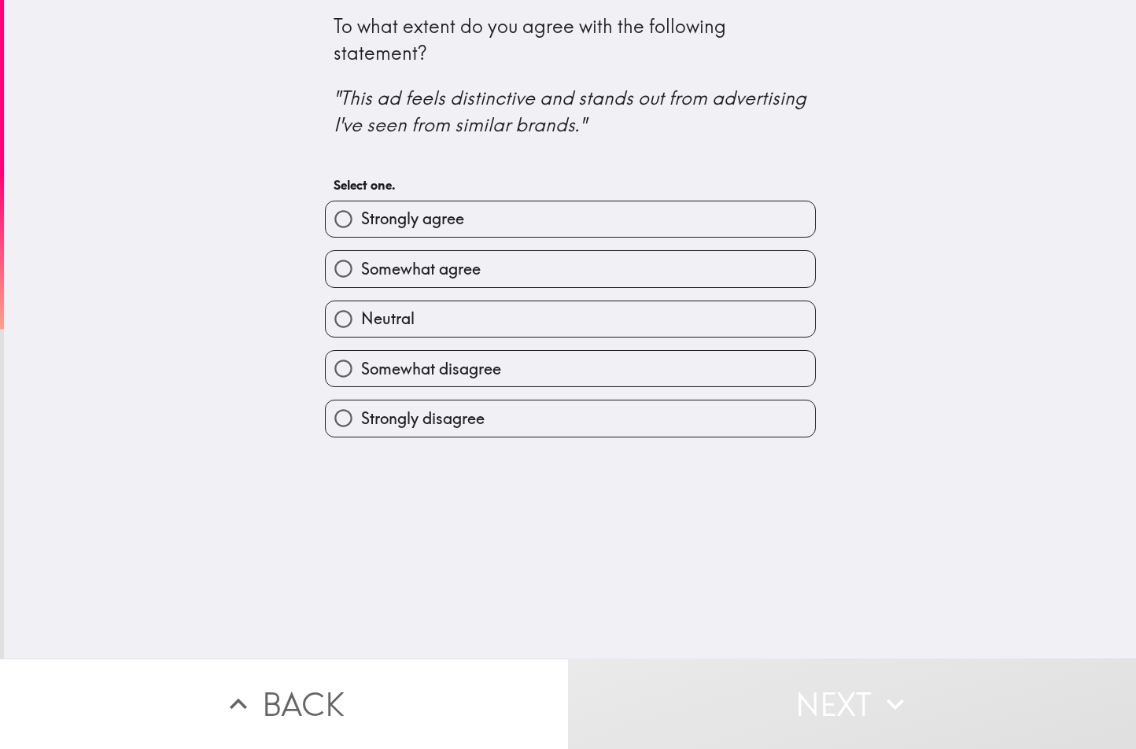
click at [451, 320] on label "Neutral" at bounding box center [570, 318] width 489 height 35
click at [361, 320] on input "Neutral" at bounding box center [343, 318] width 35 height 35
radio input "true"
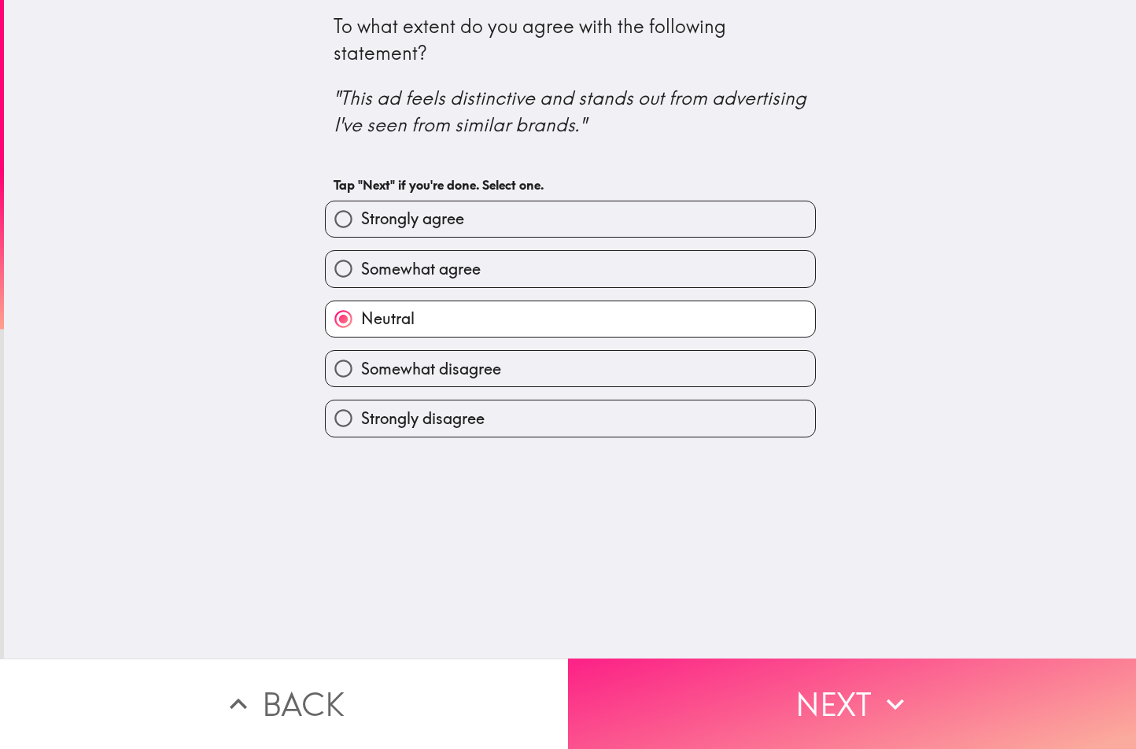
click at [757, 698] on button "Next" at bounding box center [852, 703] width 568 height 90
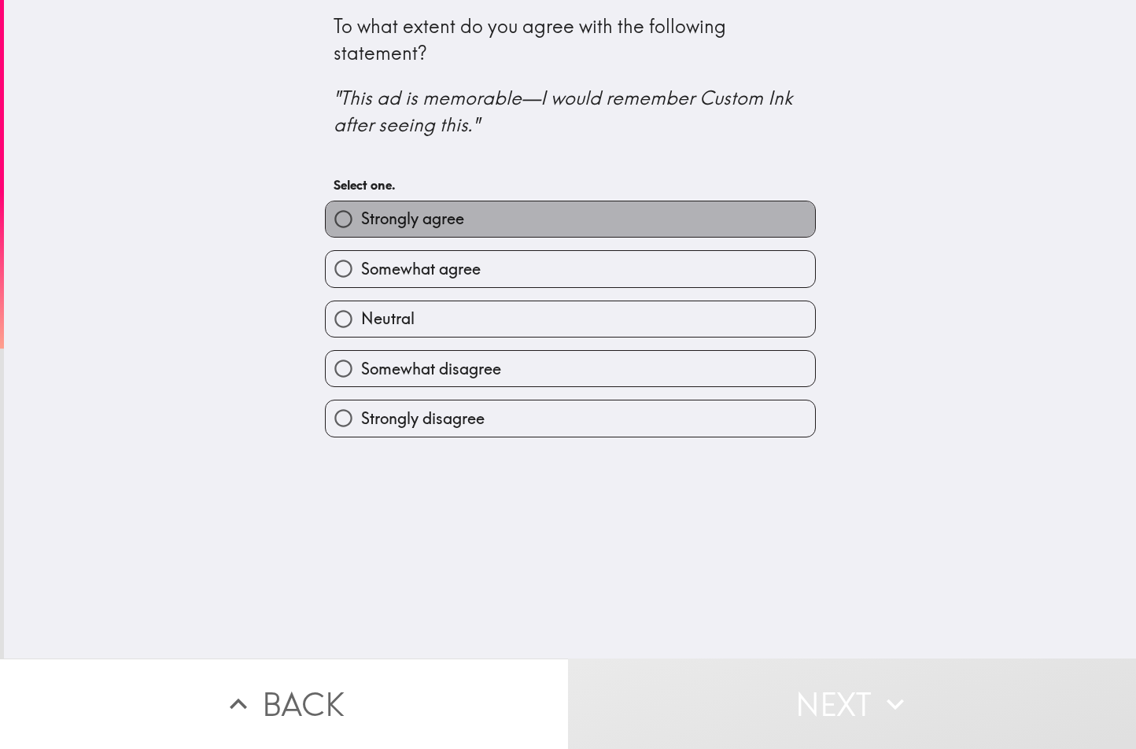
click at [361, 219] on span "Strongly agree" at bounding box center [412, 219] width 103 height 22
click at [351, 219] on input "Strongly agree" at bounding box center [343, 218] width 35 height 35
radio input "true"
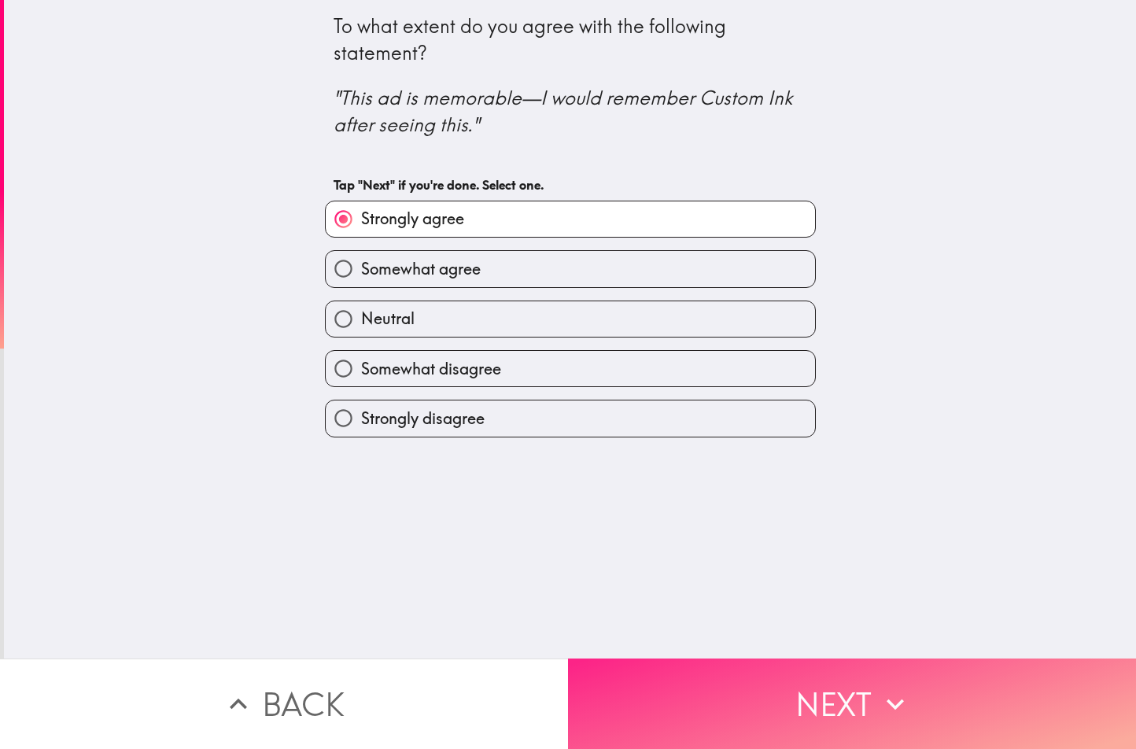
click at [722, 702] on button "Next" at bounding box center [852, 703] width 568 height 90
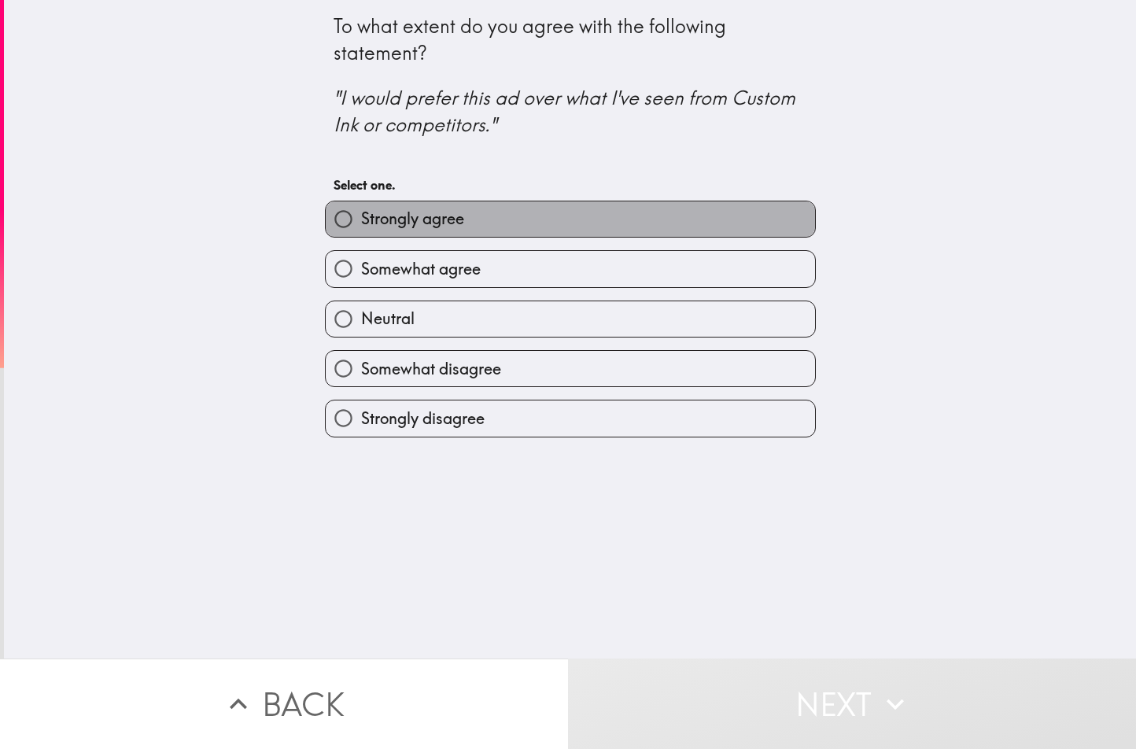
click at [373, 230] on span "Strongly agree" at bounding box center [412, 219] width 103 height 22
click at [361, 230] on input "Strongly agree" at bounding box center [343, 218] width 35 height 35
radio input "true"
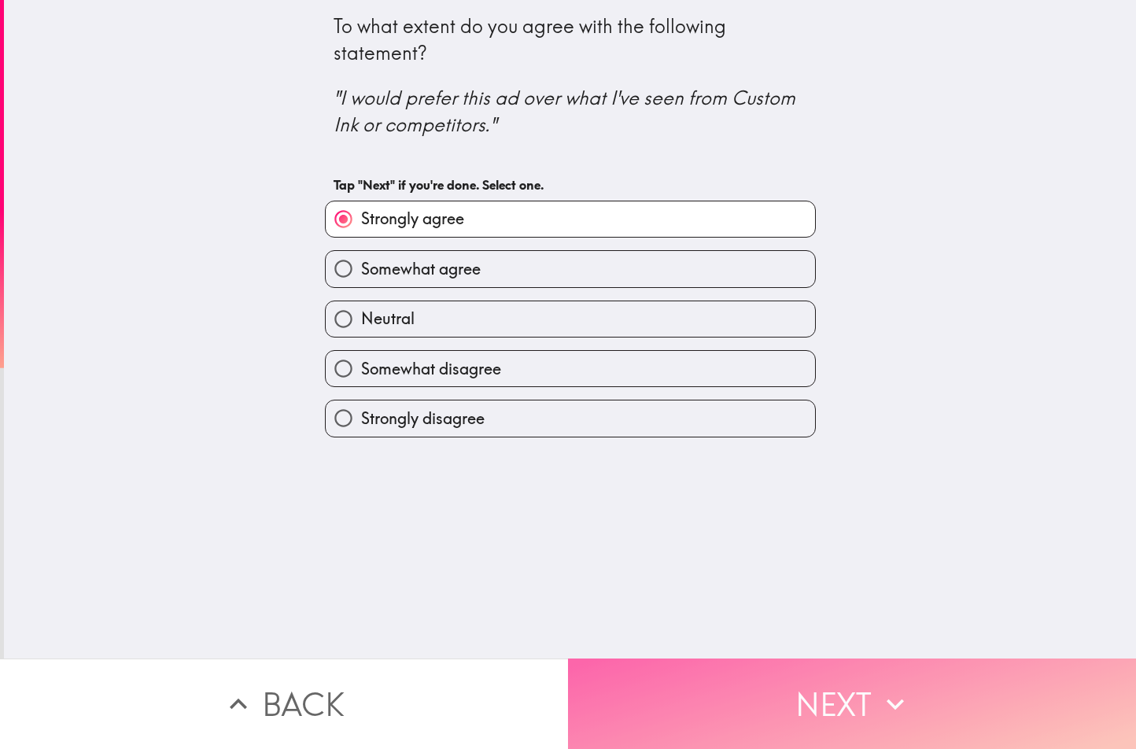
click at [638, 702] on button "Next" at bounding box center [852, 703] width 568 height 90
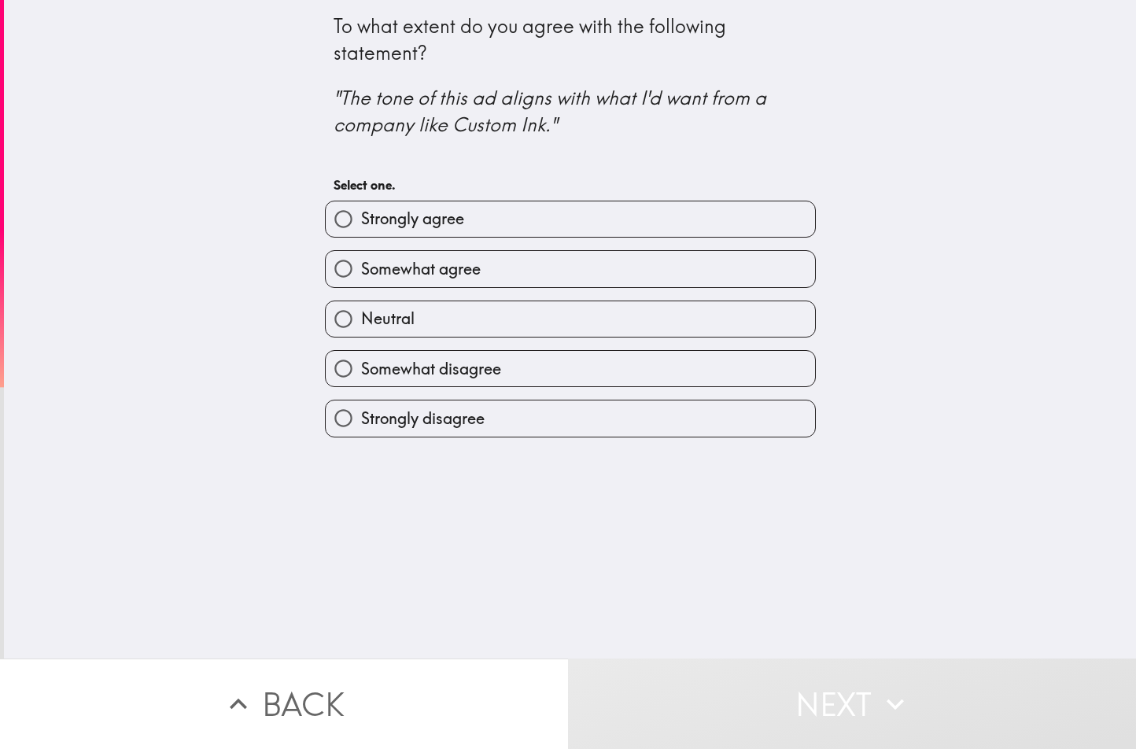
click at [415, 285] on label "Somewhat agree" at bounding box center [570, 268] width 489 height 35
click at [361, 285] on input "Somewhat agree" at bounding box center [343, 268] width 35 height 35
radio input "true"
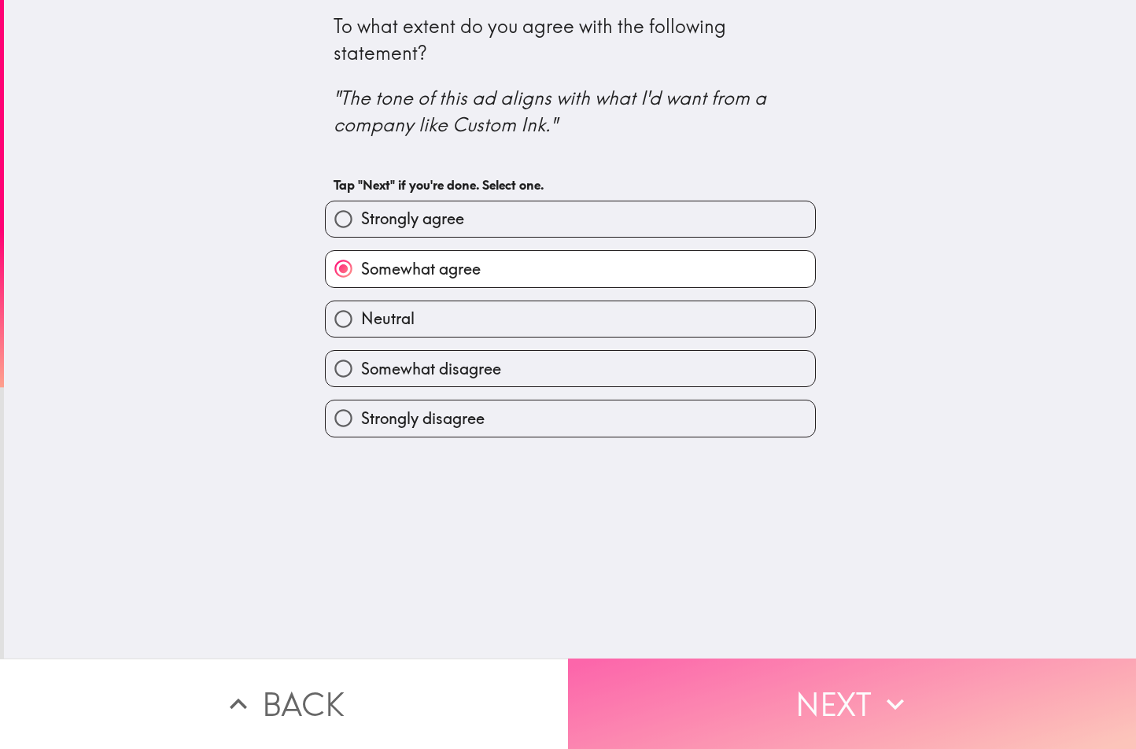
click at [746, 685] on button "Next" at bounding box center [852, 703] width 568 height 90
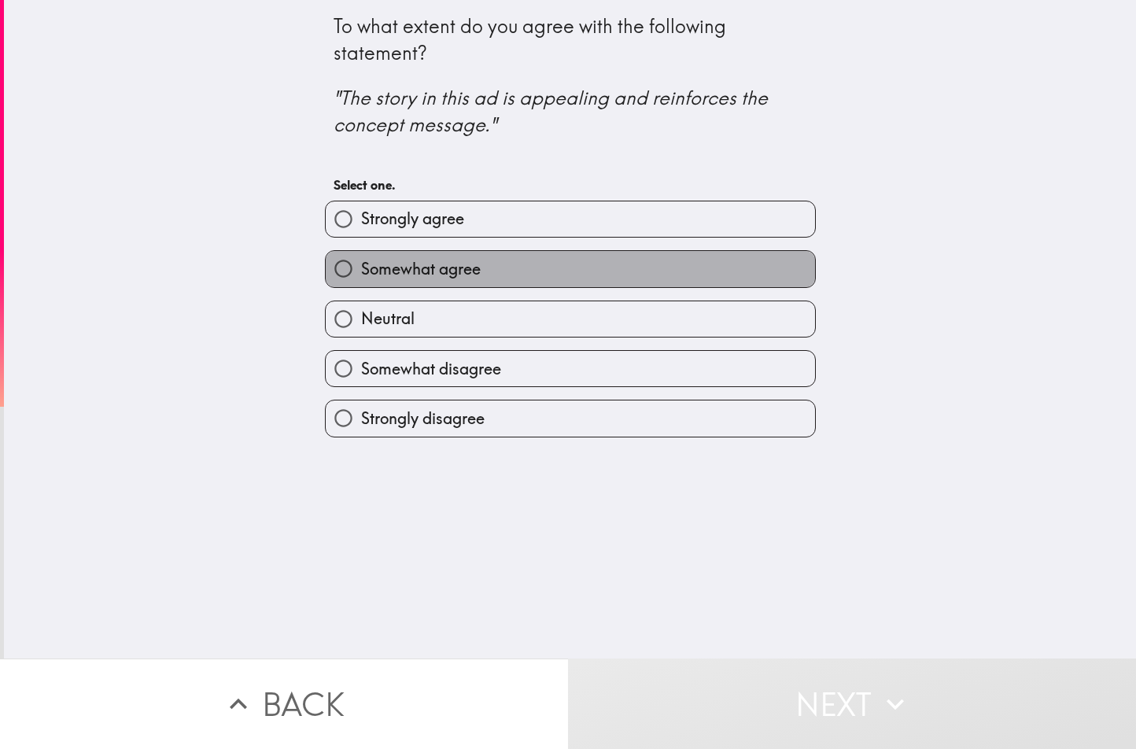
click at [413, 262] on span "Somewhat agree" at bounding box center [421, 269] width 120 height 22
click at [361, 262] on input "Somewhat agree" at bounding box center [343, 268] width 35 height 35
radio input "true"
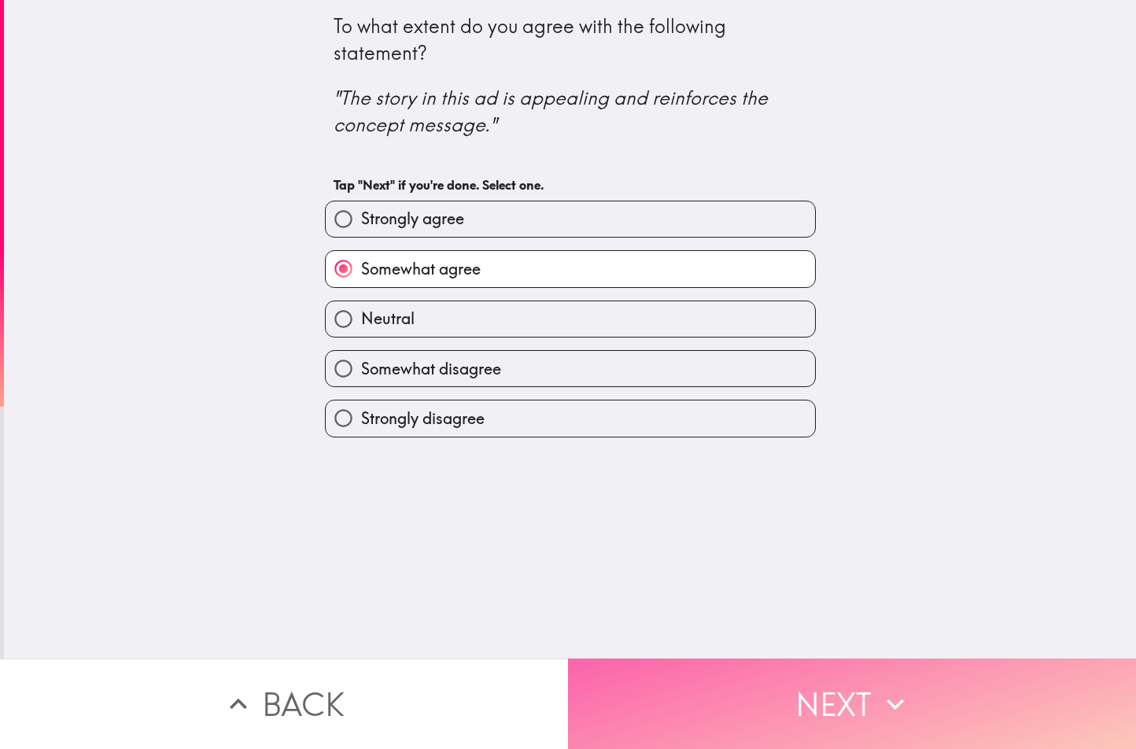
click at [662, 666] on button "Next" at bounding box center [852, 703] width 568 height 90
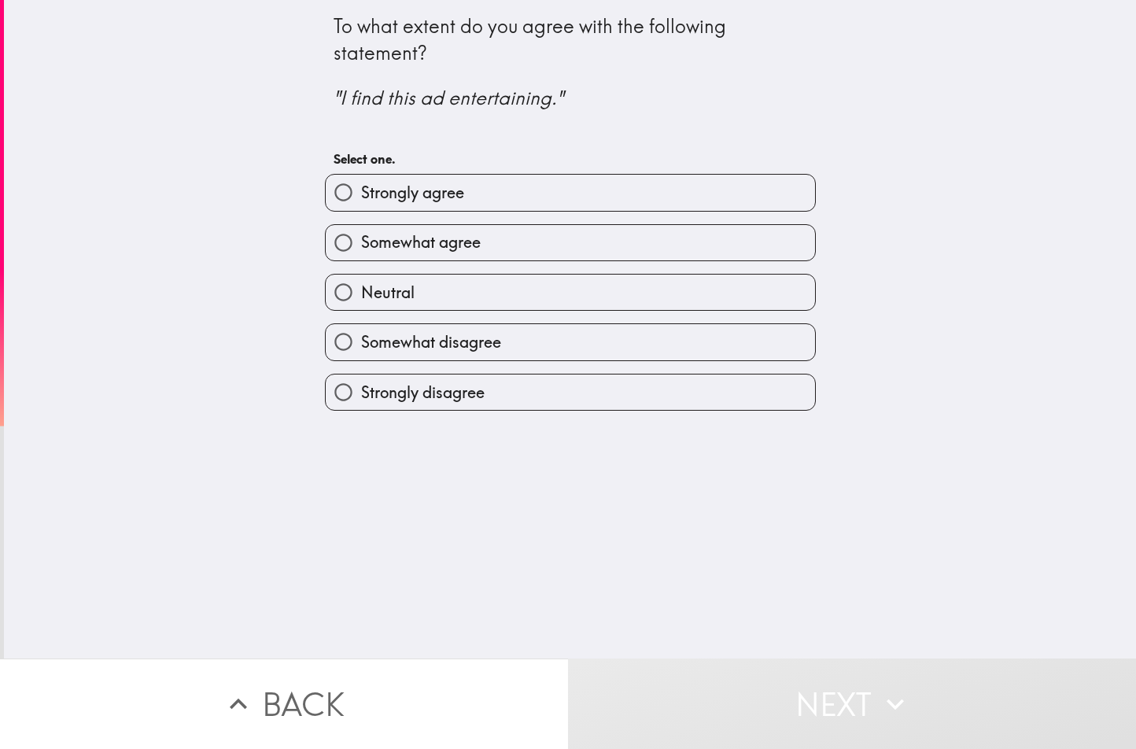
click at [549, 187] on label "Strongly agree" at bounding box center [570, 192] width 489 height 35
click at [361, 187] on input "Strongly agree" at bounding box center [343, 192] width 35 height 35
radio input "true"
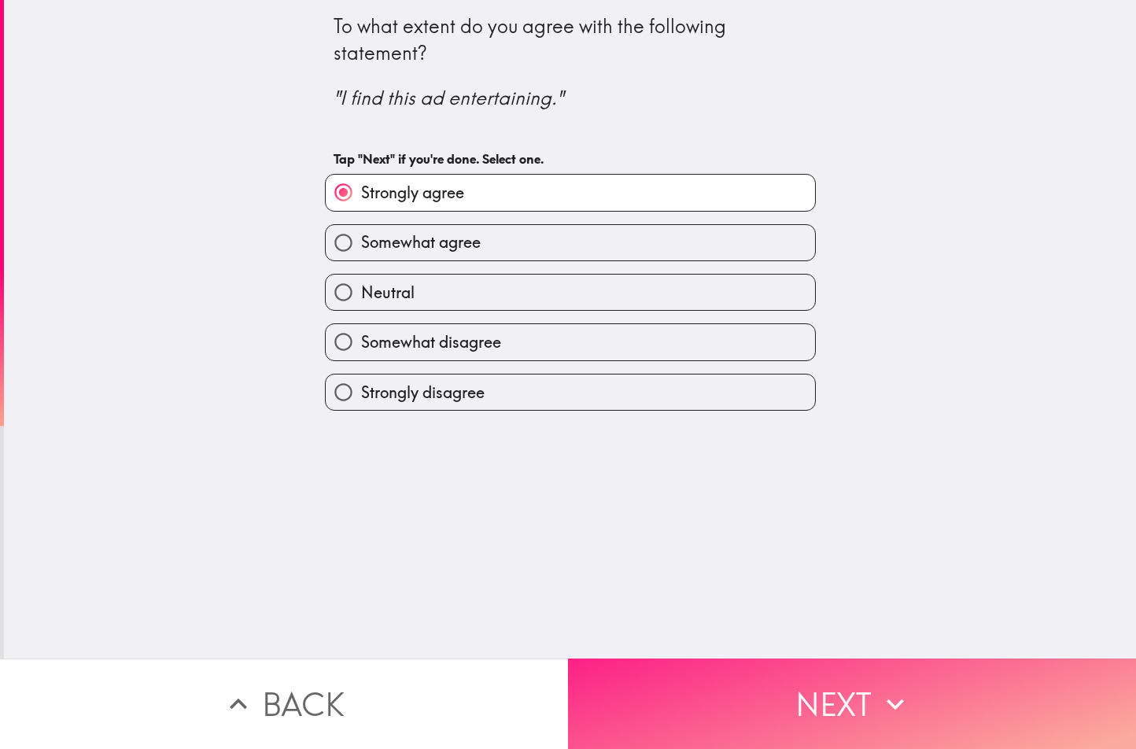
click at [715, 695] on button "Next" at bounding box center [852, 703] width 568 height 90
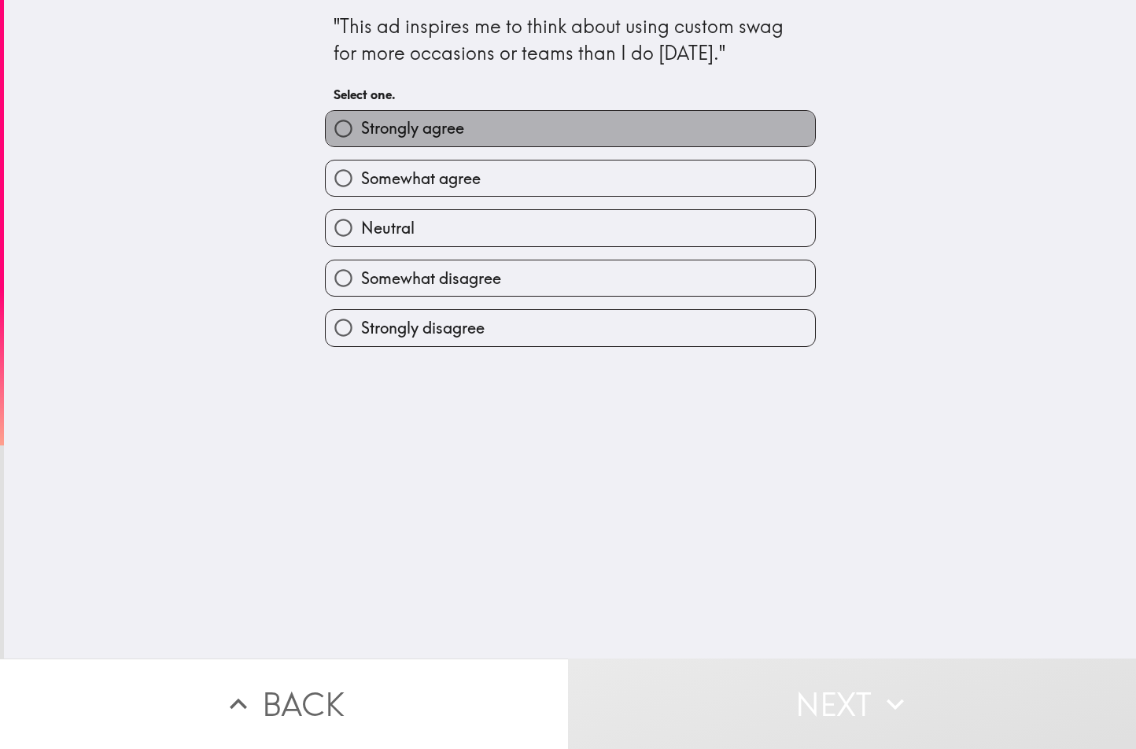
click at [415, 131] on span "Strongly agree" at bounding box center [412, 128] width 103 height 22
click at [361, 131] on input "Strongly agree" at bounding box center [343, 128] width 35 height 35
radio input "true"
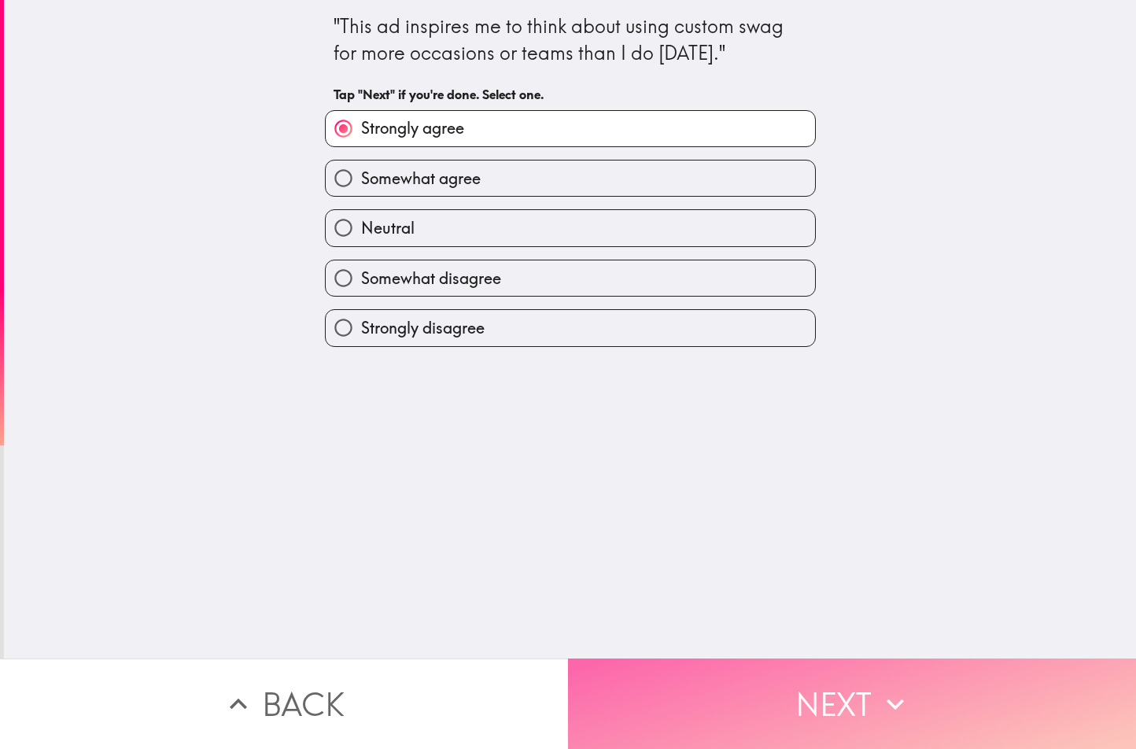
click at [682, 710] on button "Next" at bounding box center [852, 703] width 568 height 90
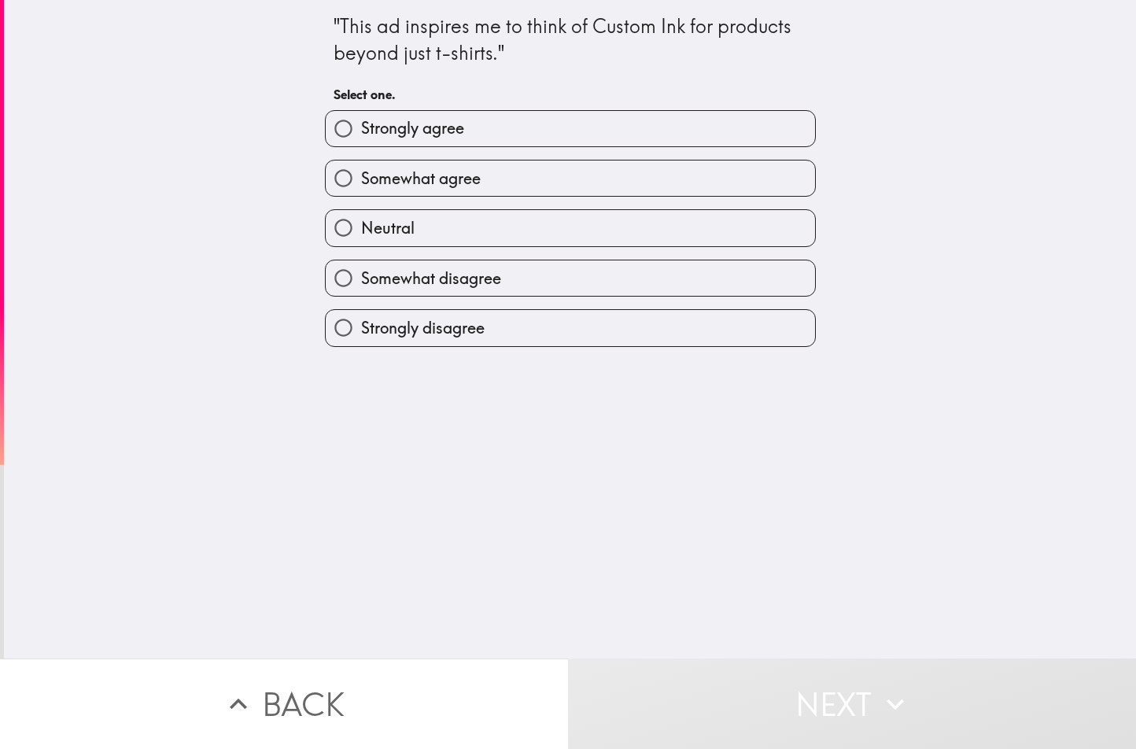
click at [469, 140] on label "Strongly agree" at bounding box center [570, 128] width 489 height 35
click at [361, 140] on input "Strongly agree" at bounding box center [343, 128] width 35 height 35
radio input "true"
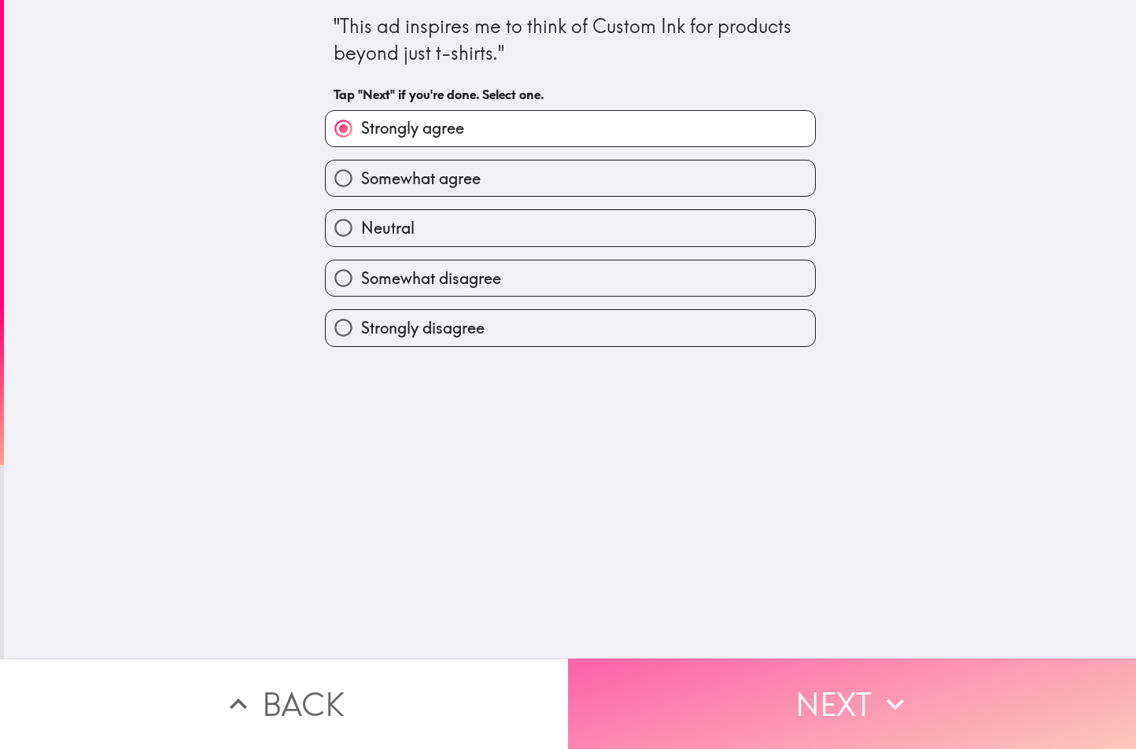
click at [688, 684] on button "Next" at bounding box center [852, 703] width 568 height 90
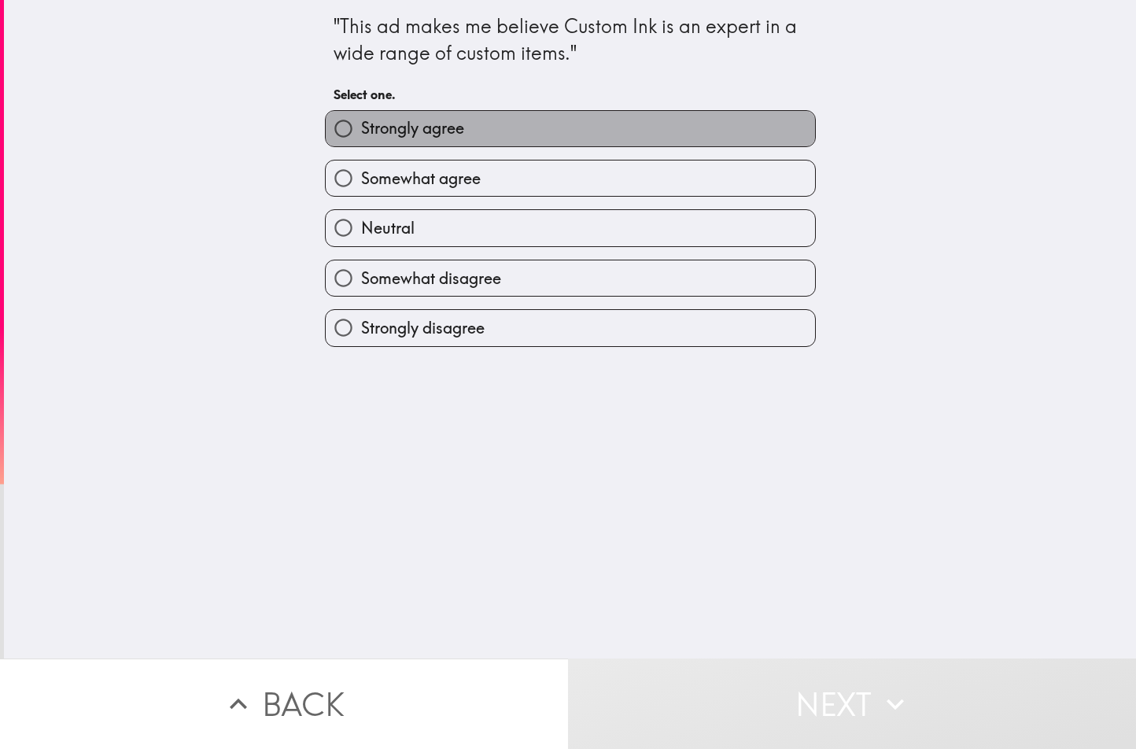
click at [451, 135] on span "Strongly agree" at bounding box center [412, 128] width 103 height 22
click at [361, 135] on input "Strongly agree" at bounding box center [343, 128] width 35 height 35
radio input "true"
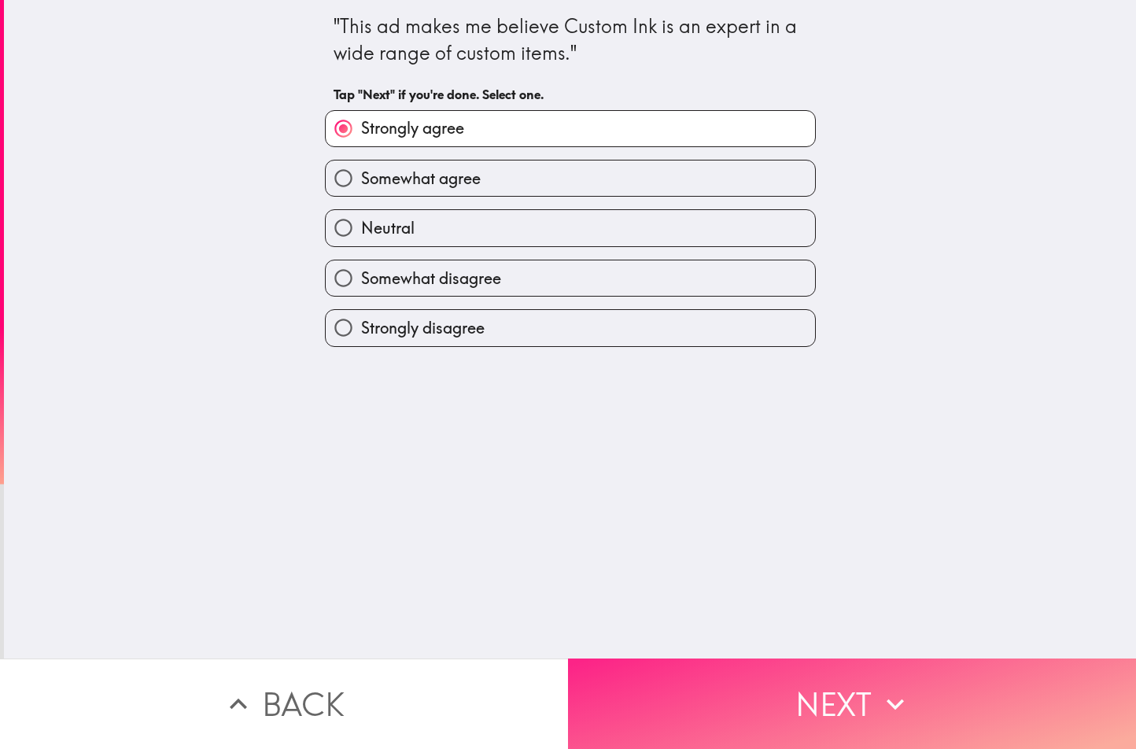
click at [569, 673] on button "Next" at bounding box center [852, 703] width 568 height 90
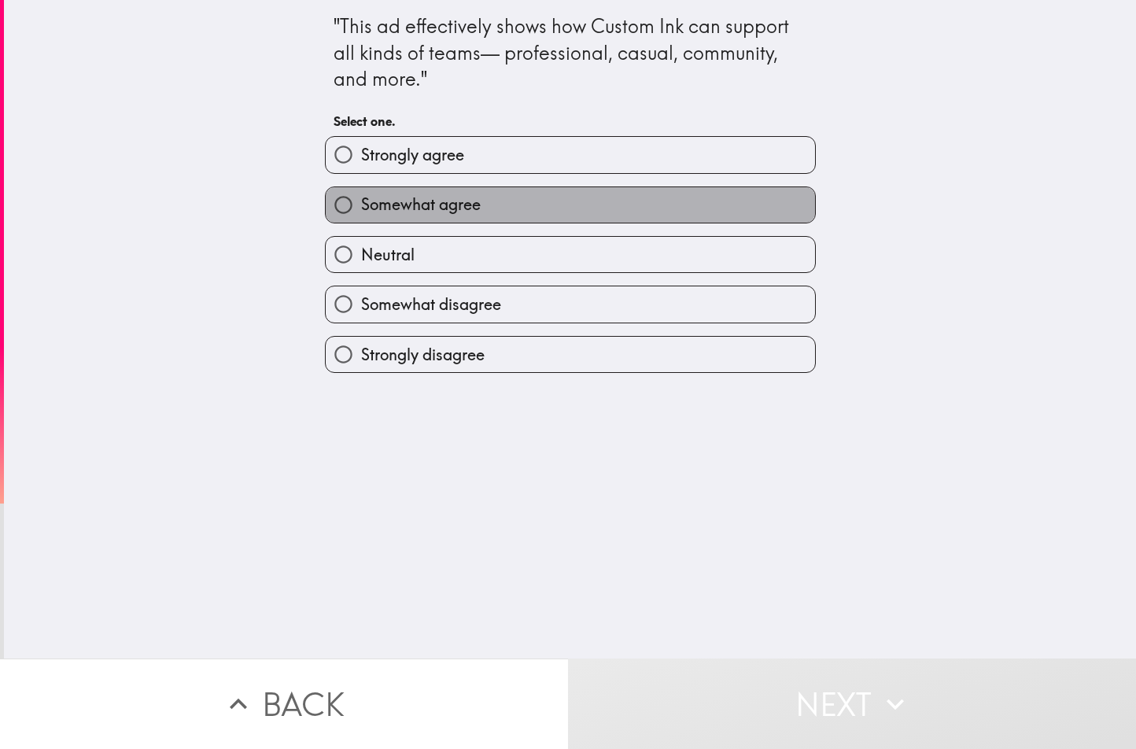
click at [439, 208] on span "Somewhat agree" at bounding box center [421, 204] width 120 height 22
click at [361, 208] on input "Somewhat agree" at bounding box center [343, 204] width 35 height 35
radio input "true"
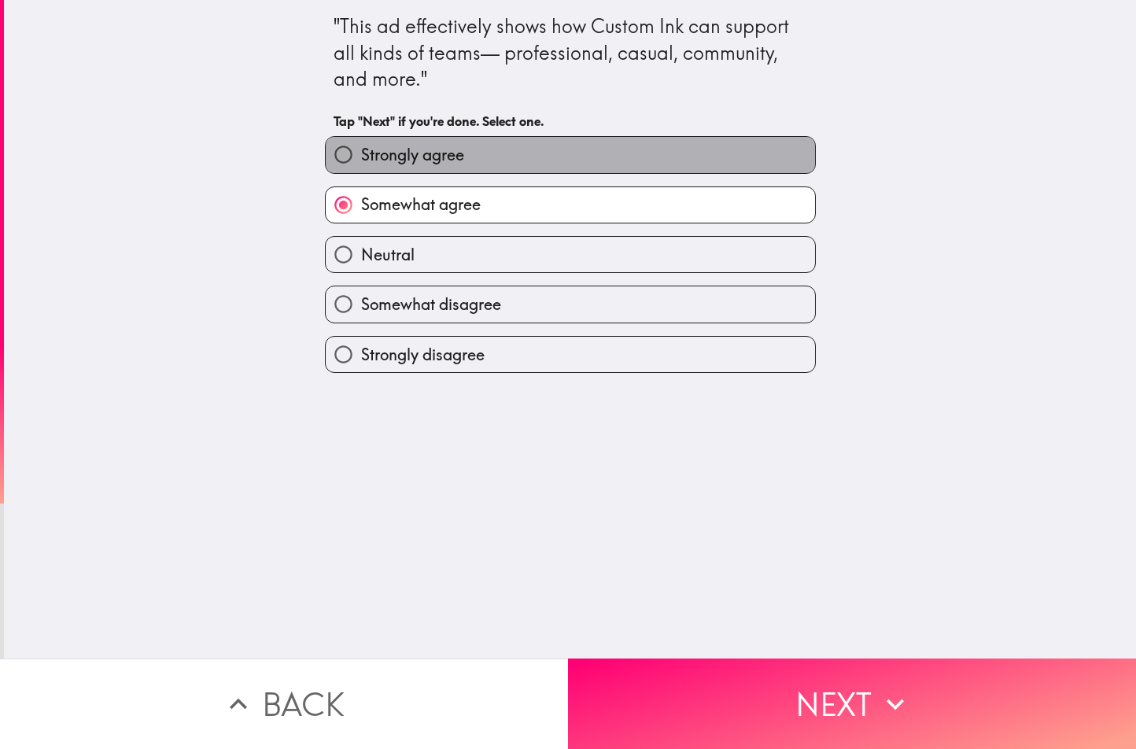
click at [446, 171] on label "Strongly agree" at bounding box center [570, 154] width 489 height 35
click at [361, 171] on input "Strongly agree" at bounding box center [343, 154] width 35 height 35
radio input "true"
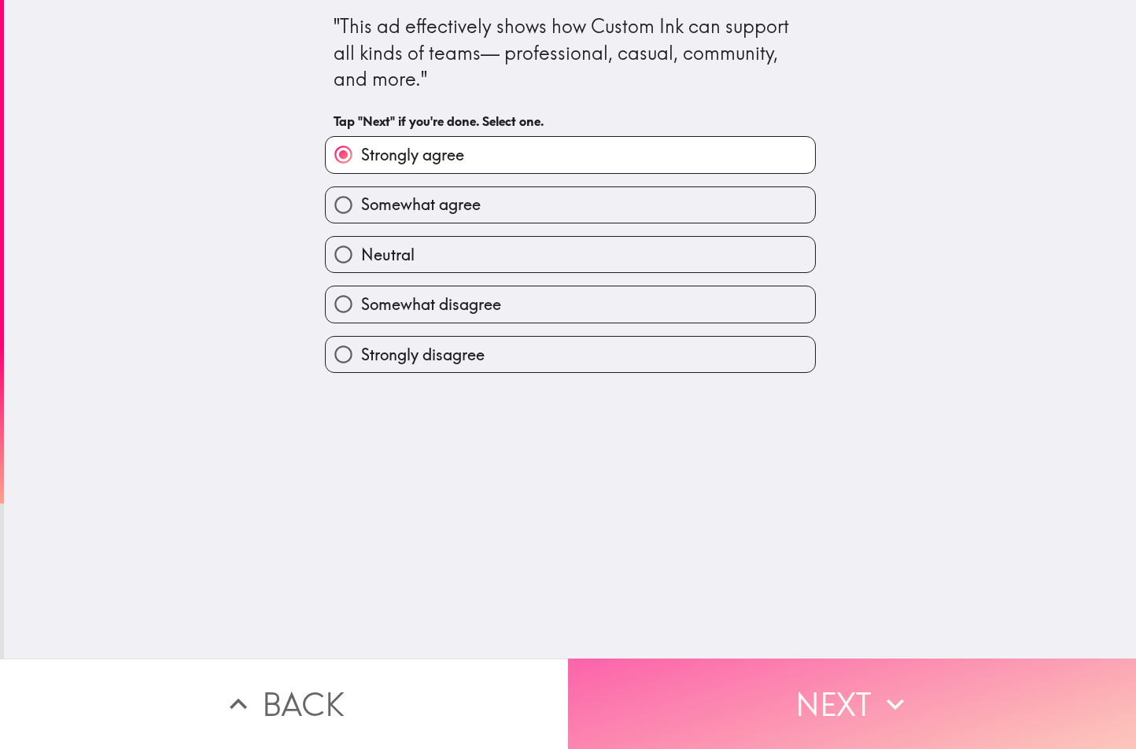
click at [611, 689] on button "Next" at bounding box center [852, 703] width 568 height 90
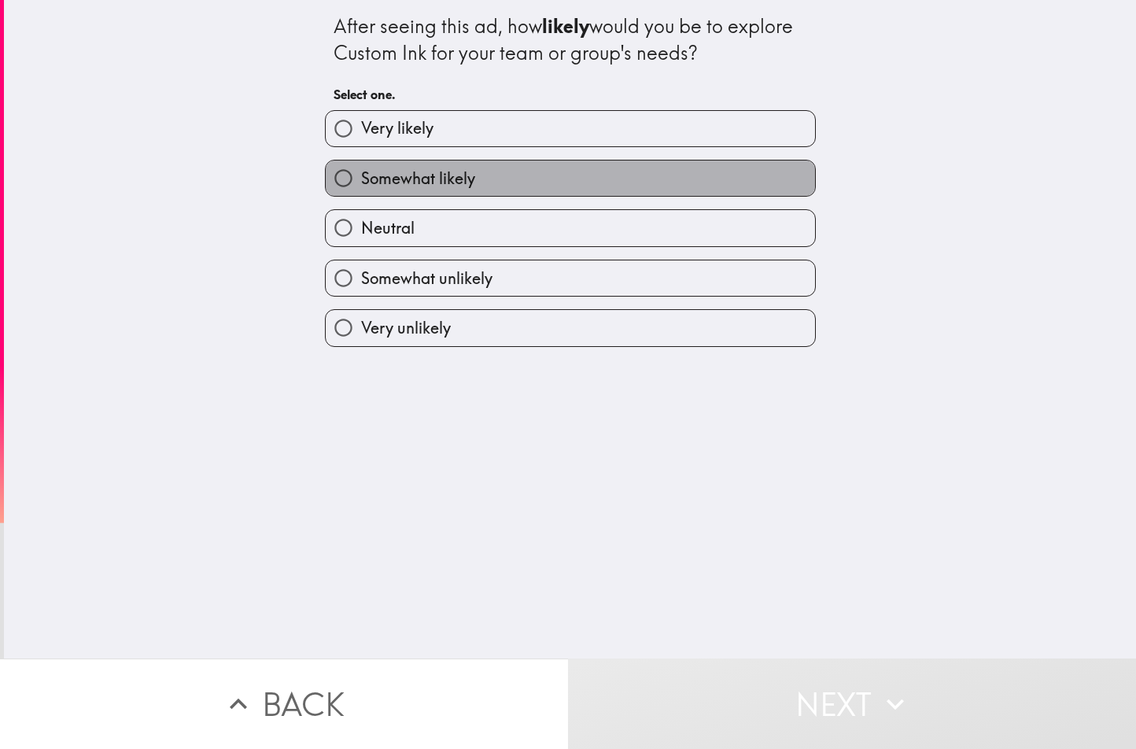
click at [449, 185] on span "Somewhat likely" at bounding box center [418, 179] width 114 height 22
click at [361, 185] on input "Somewhat likely" at bounding box center [343, 177] width 35 height 35
radio input "true"
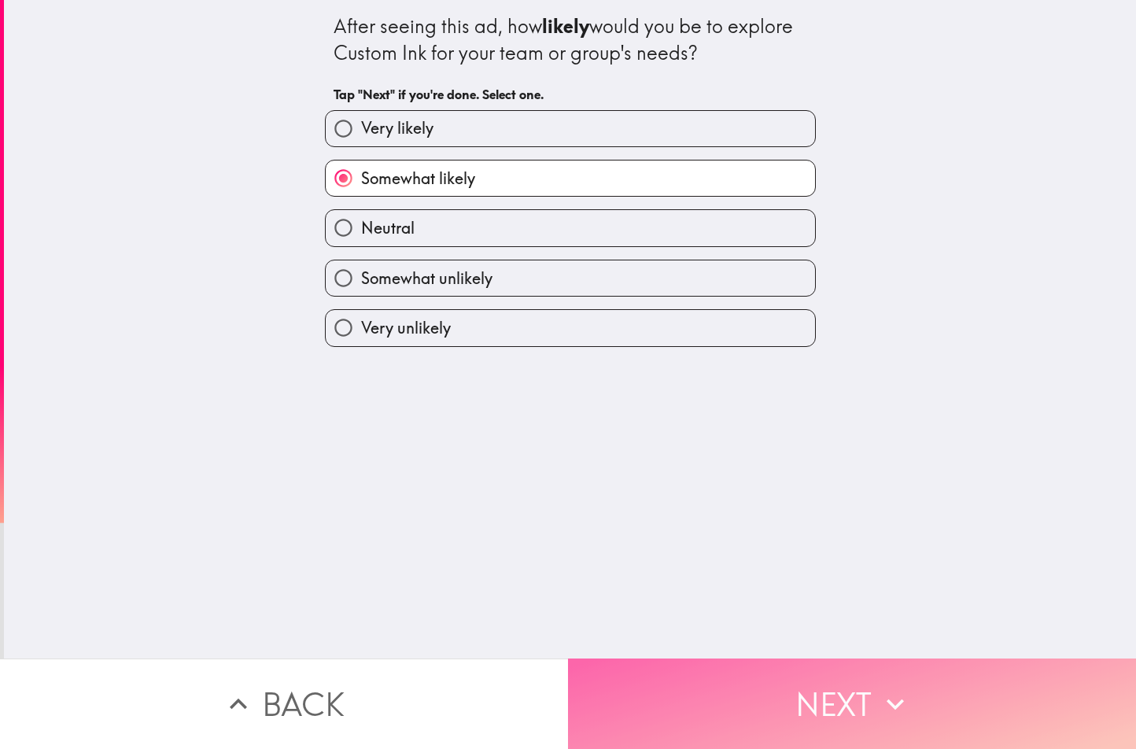
click at [736, 666] on button "Next" at bounding box center [852, 703] width 568 height 90
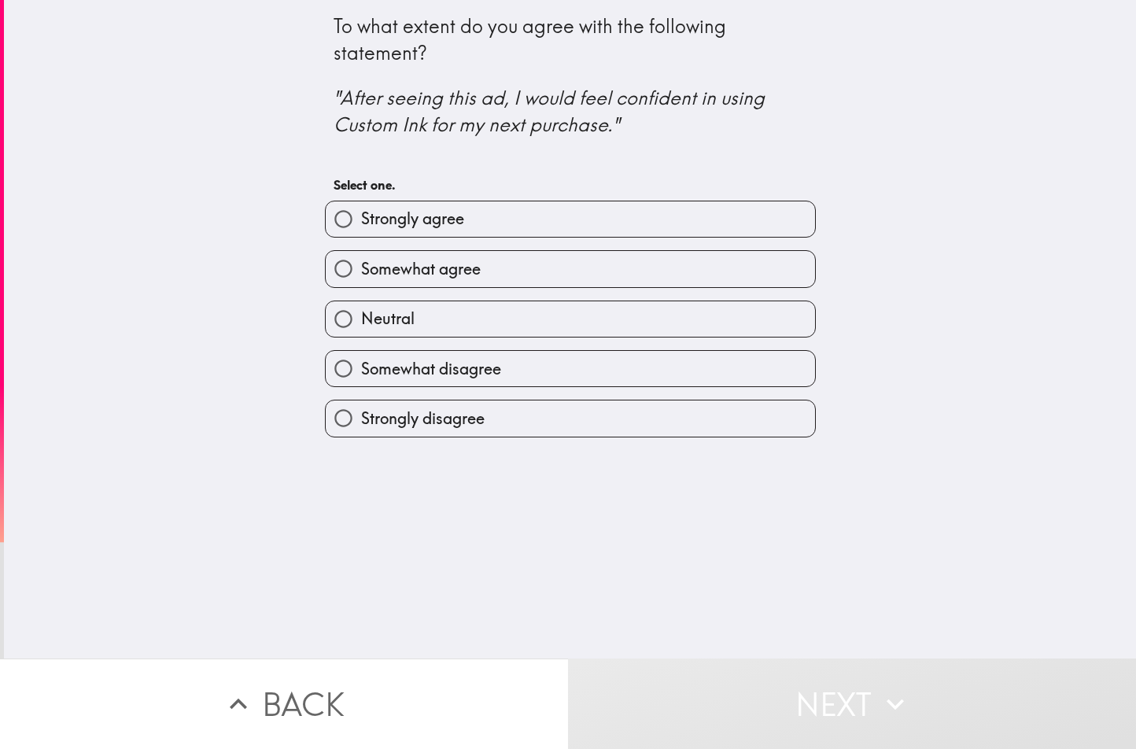
click at [447, 199] on div "Strongly agree" at bounding box center [563, 213] width 503 height 50
click at [444, 233] on label "Strongly agree" at bounding box center [570, 218] width 489 height 35
click at [361, 233] on input "Strongly agree" at bounding box center [343, 218] width 35 height 35
radio input "true"
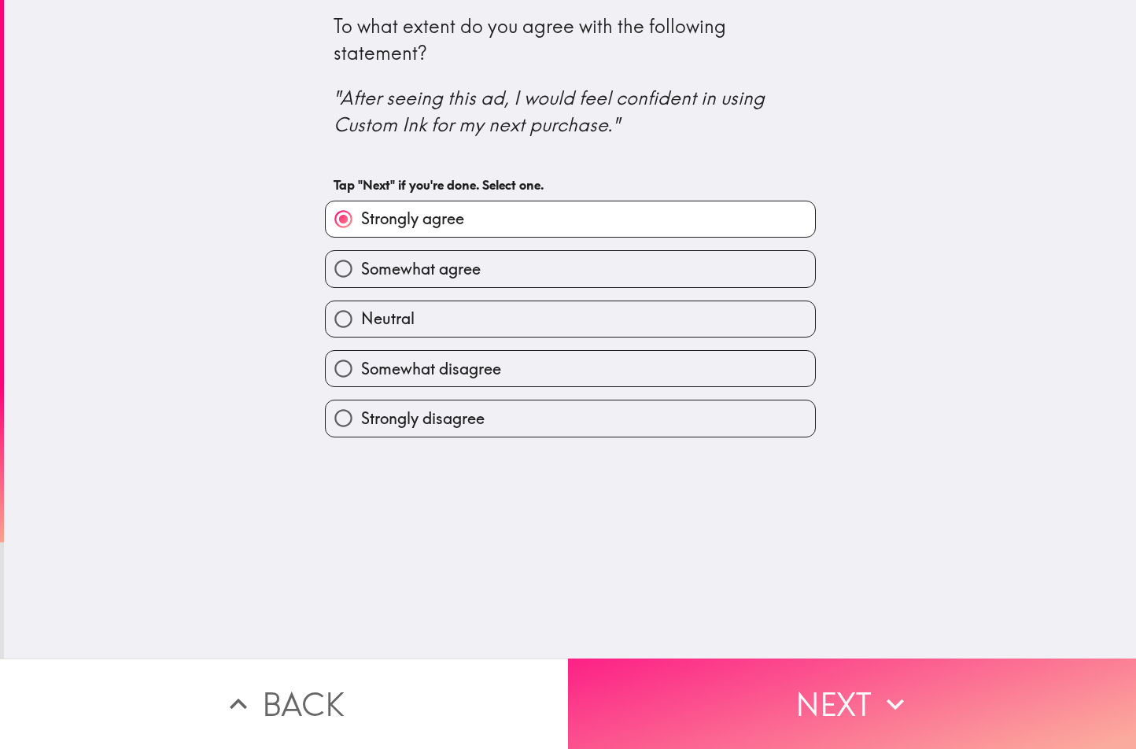
click at [753, 678] on button "Next" at bounding box center [852, 703] width 568 height 90
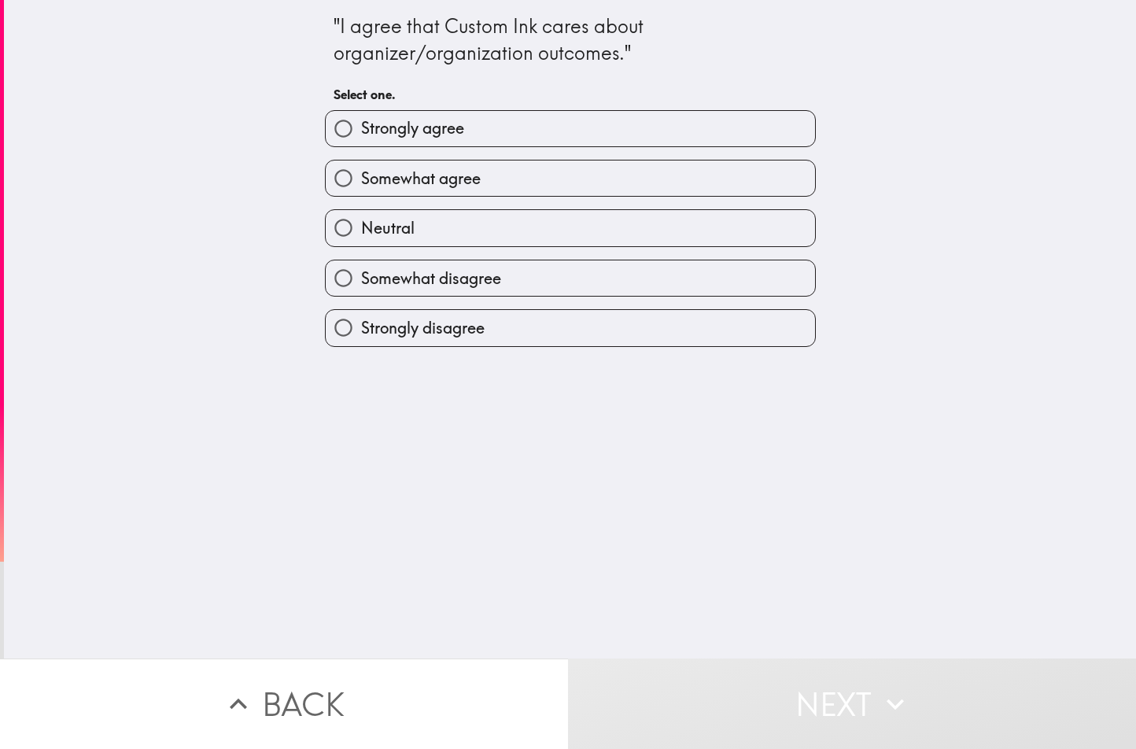
click at [540, 153] on div "Somewhat agree" at bounding box center [563, 172] width 503 height 50
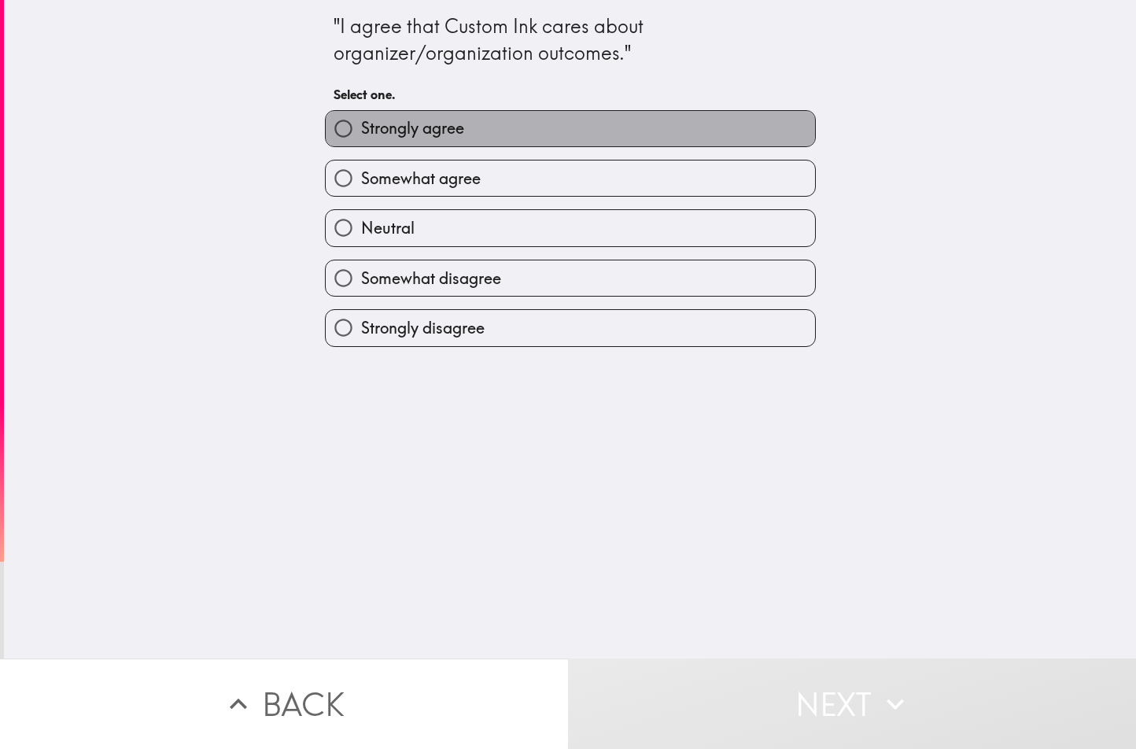
click at [548, 120] on label "Strongly agree" at bounding box center [570, 128] width 489 height 35
click at [361, 120] on input "Strongly agree" at bounding box center [343, 128] width 35 height 35
radio input "true"
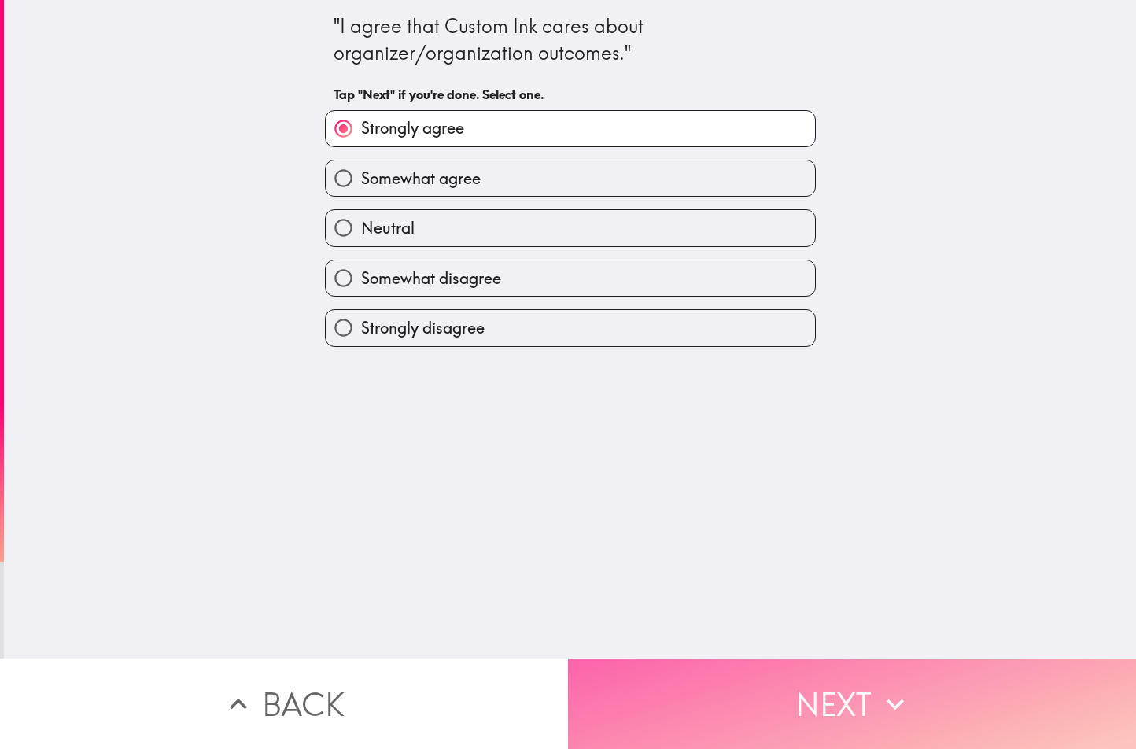
drag, startPoint x: 763, startPoint y: 679, endPoint x: 760, endPoint y: 660, distance: 19.1
click at [760, 660] on button "Next" at bounding box center [852, 703] width 568 height 90
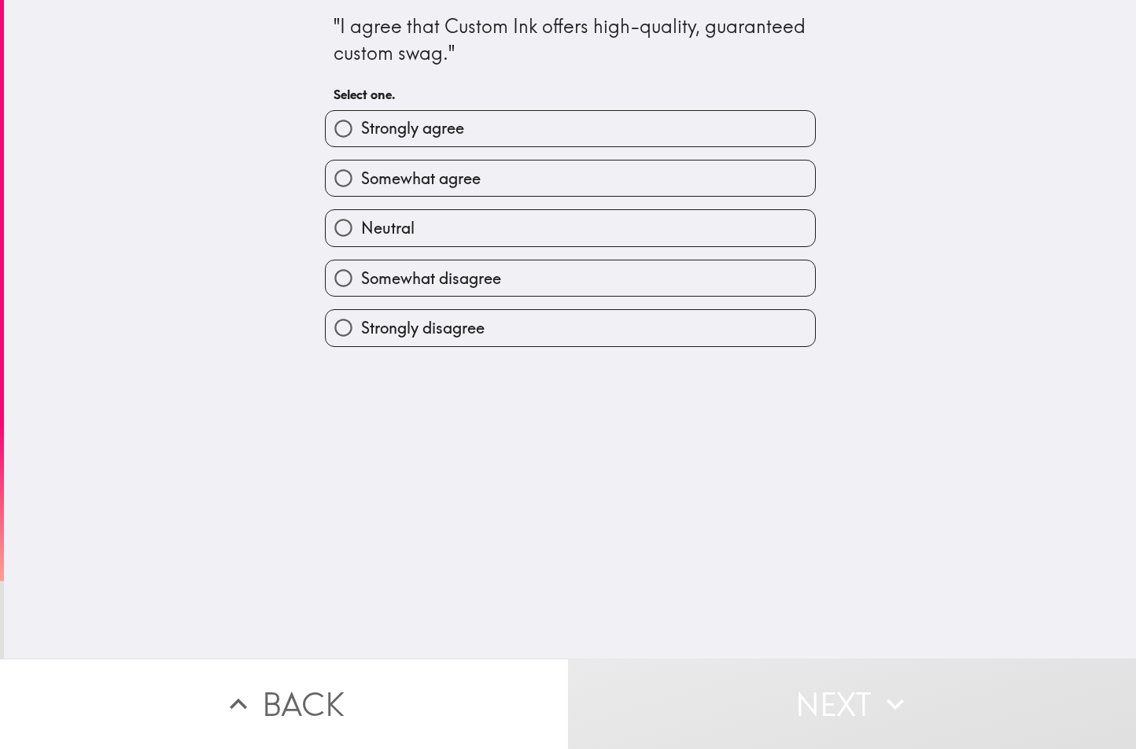
click at [562, 183] on label "Somewhat agree" at bounding box center [570, 177] width 489 height 35
click at [361, 183] on input "Somewhat agree" at bounding box center [343, 177] width 35 height 35
radio input "true"
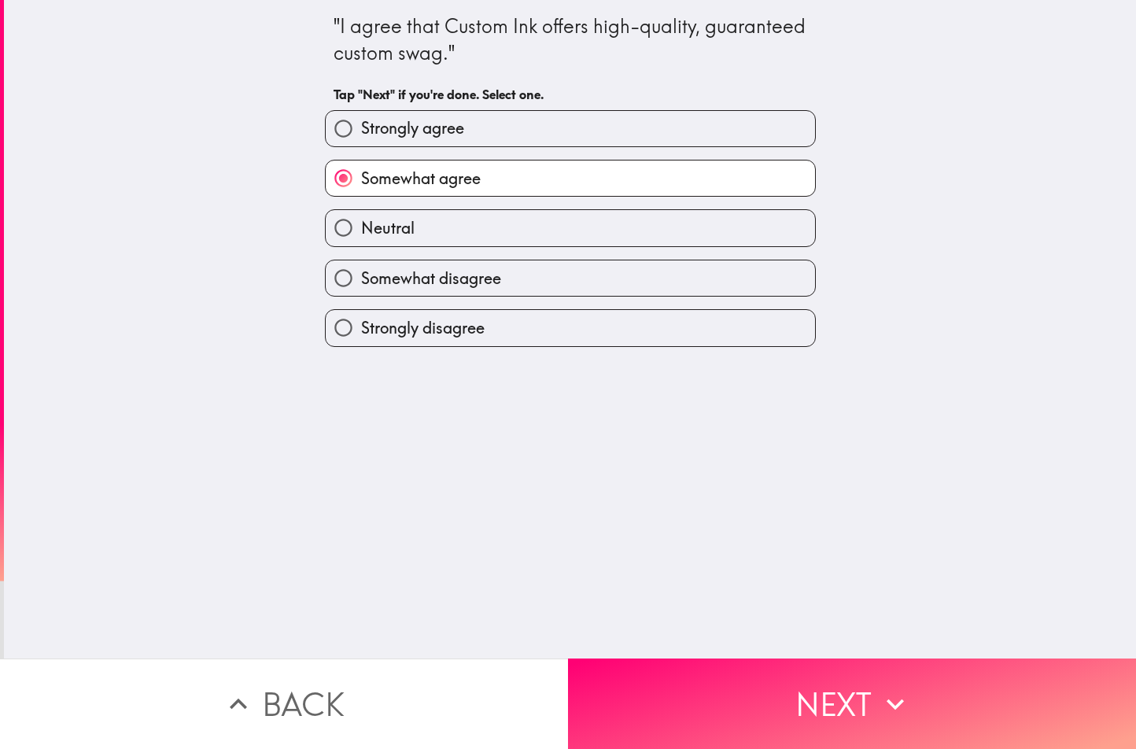
click at [602, 140] on label "Strongly agree" at bounding box center [570, 128] width 489 height 35
click at [361, 140] on input "Strongly agree" at bounding box center [343, 128] width 35 height 35
radio input "true"
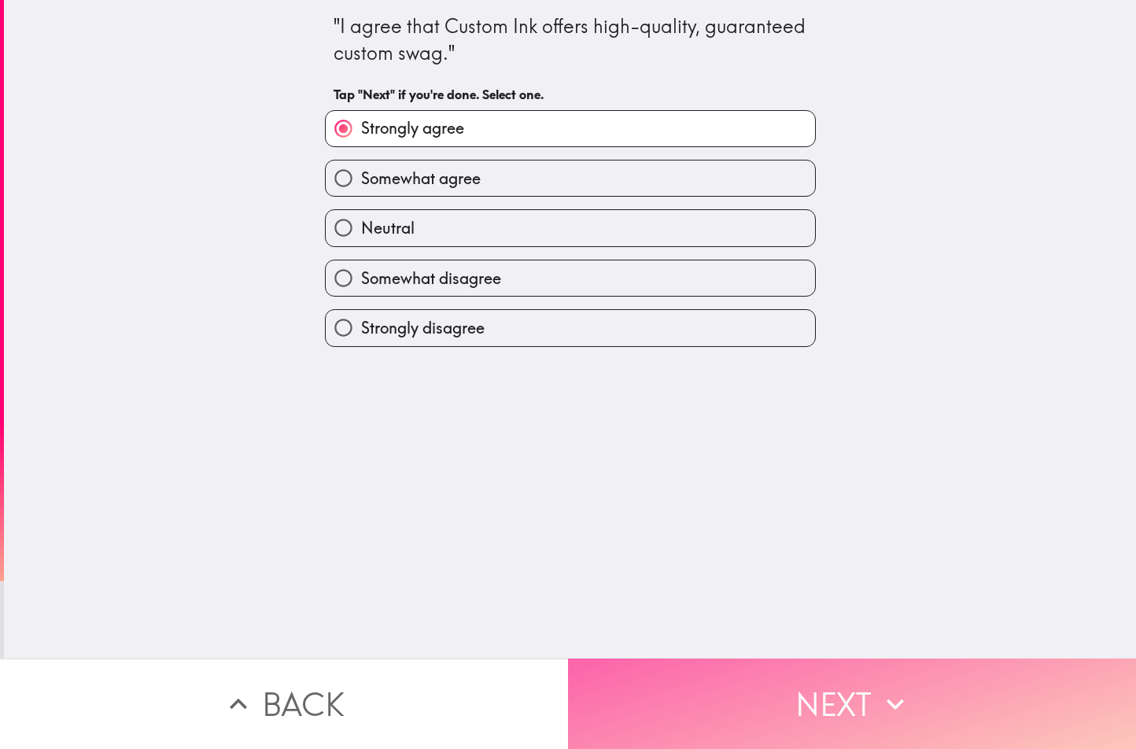
click at [704, 658] on button "Next" at bounding box center [852, 703] width 568 height 90
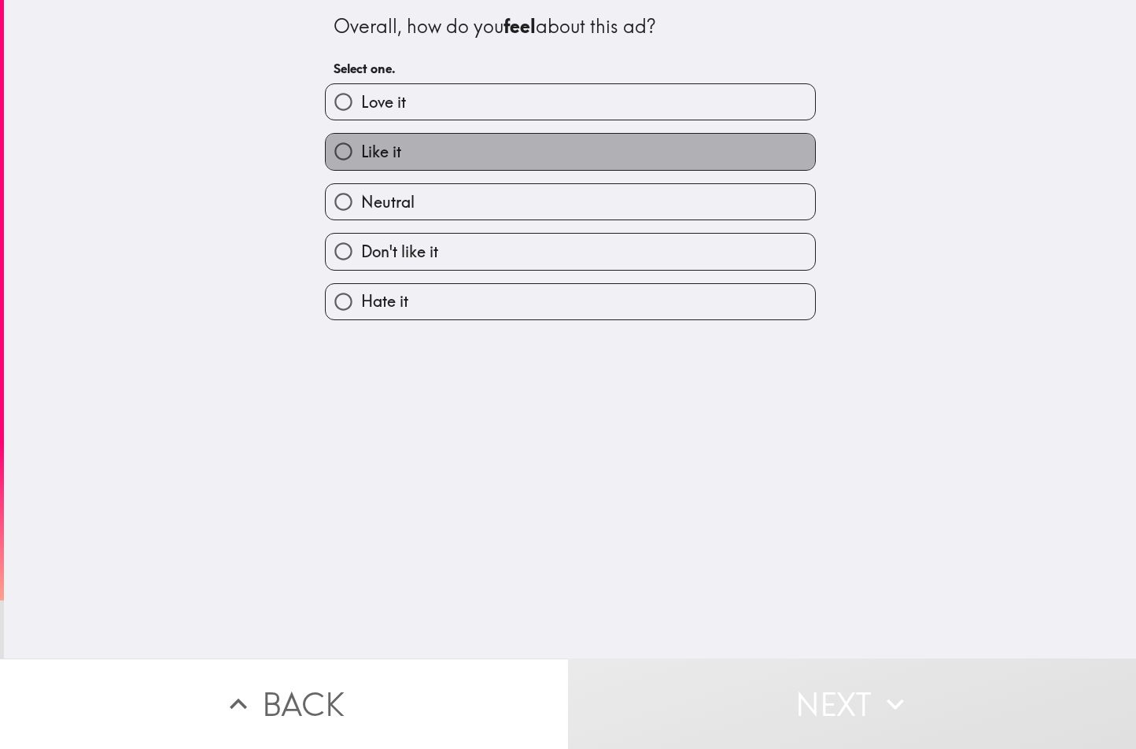
click at [536, 148] on label "Like it" at bounding box center [570, 151] width 489 height 35
click at [361, 148] on input "Like it" at bounding box center [343, 151] width 35 height 35
radio input "true"
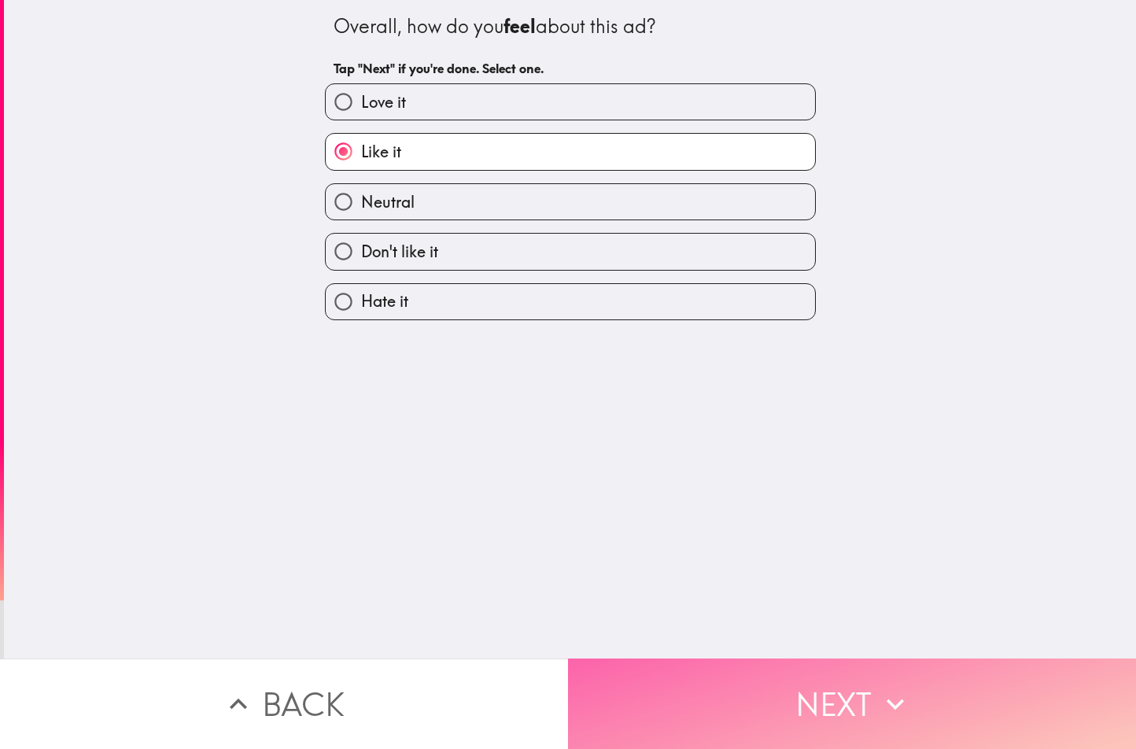
click at [709, 691] on button "Next" at bounding box center [852, 703] width 568 height 90
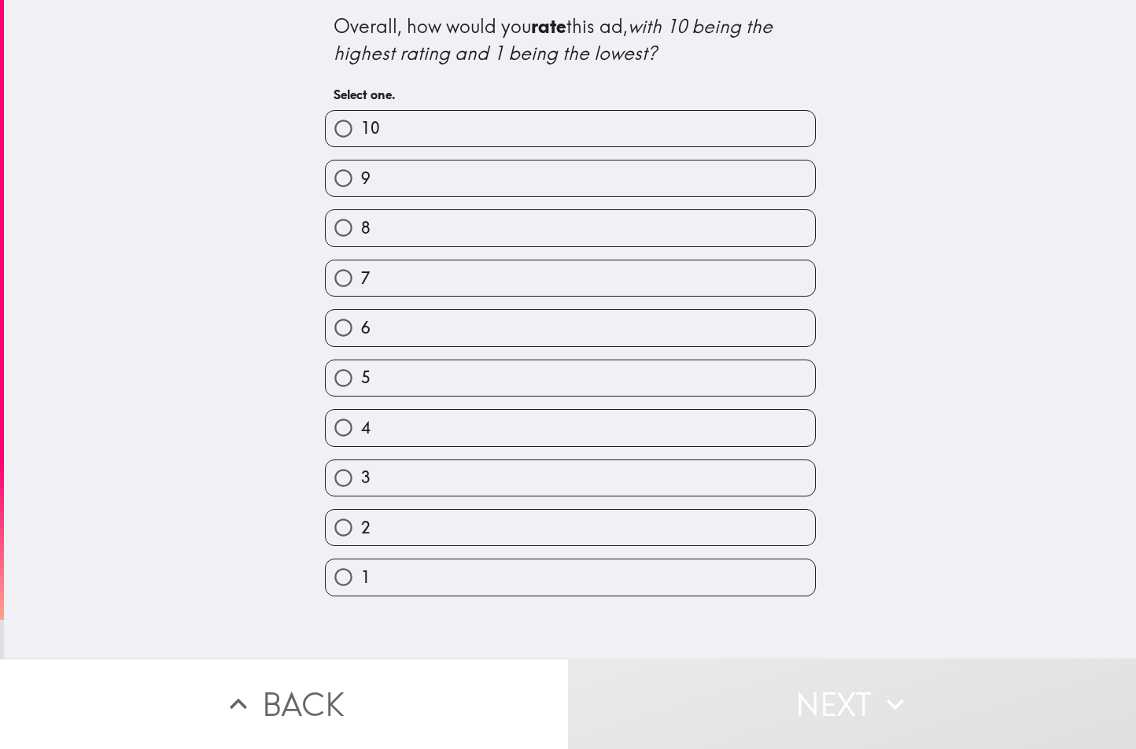
click at [370, 234] on label "8" at bounding box center [570, 227] width 489 height 35
click at [361, 234] on input "8" at bounding box center [343, 227] width 35 height 35
radio input "true"
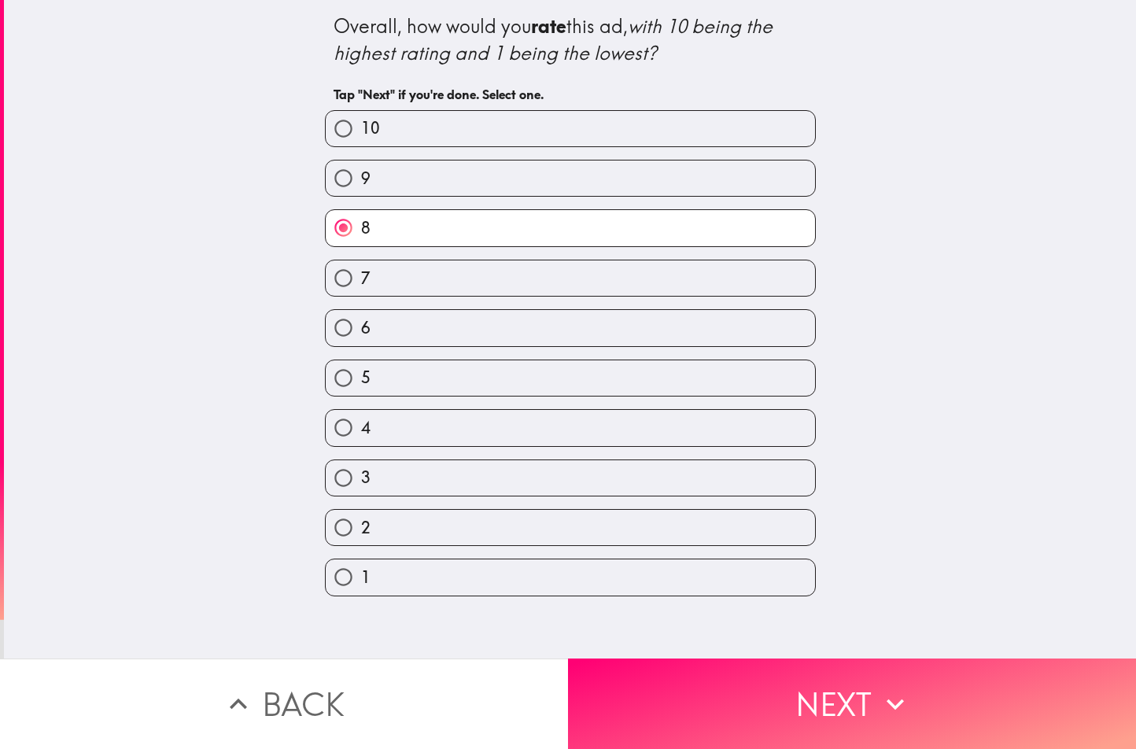
click at [750, 720] on button "Next" at bounding box center [852, 703] width 568 height 90
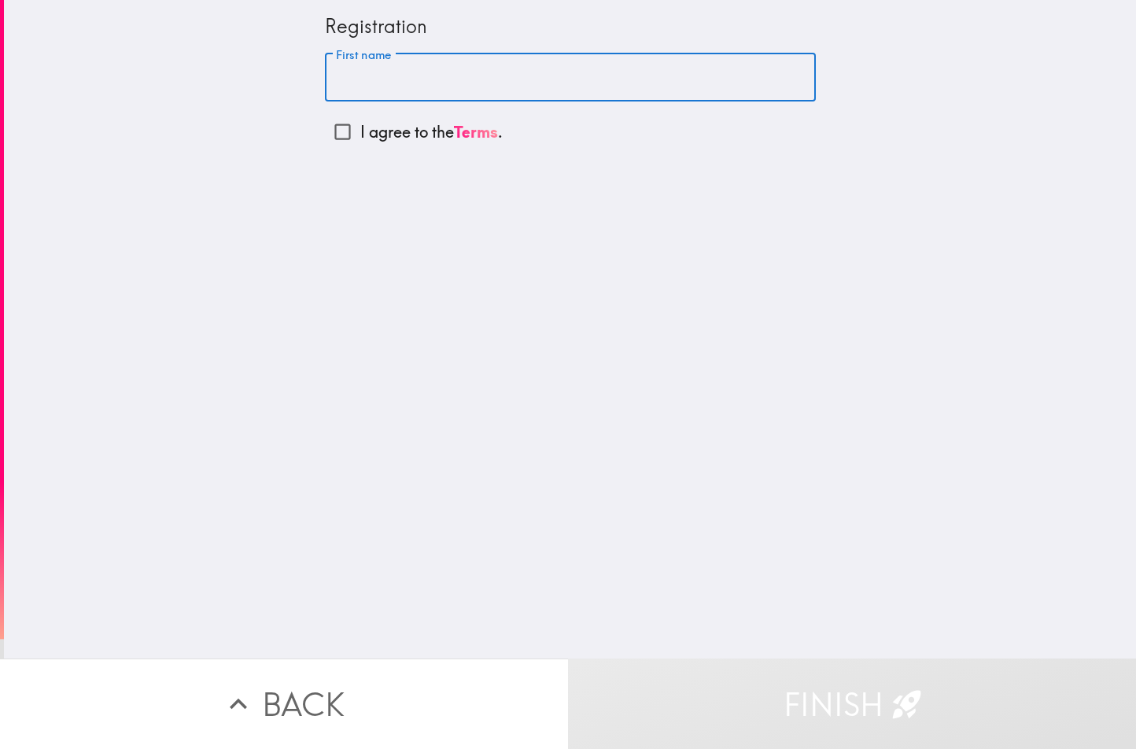
click at [385, 71] on input "First name" at bounding box center [570, 77] width 491 height 49
click at [385, 56] on div "First name First name" at bounding box center [570, 77] width 491 height 49
type input "[PERSON_NAME]"
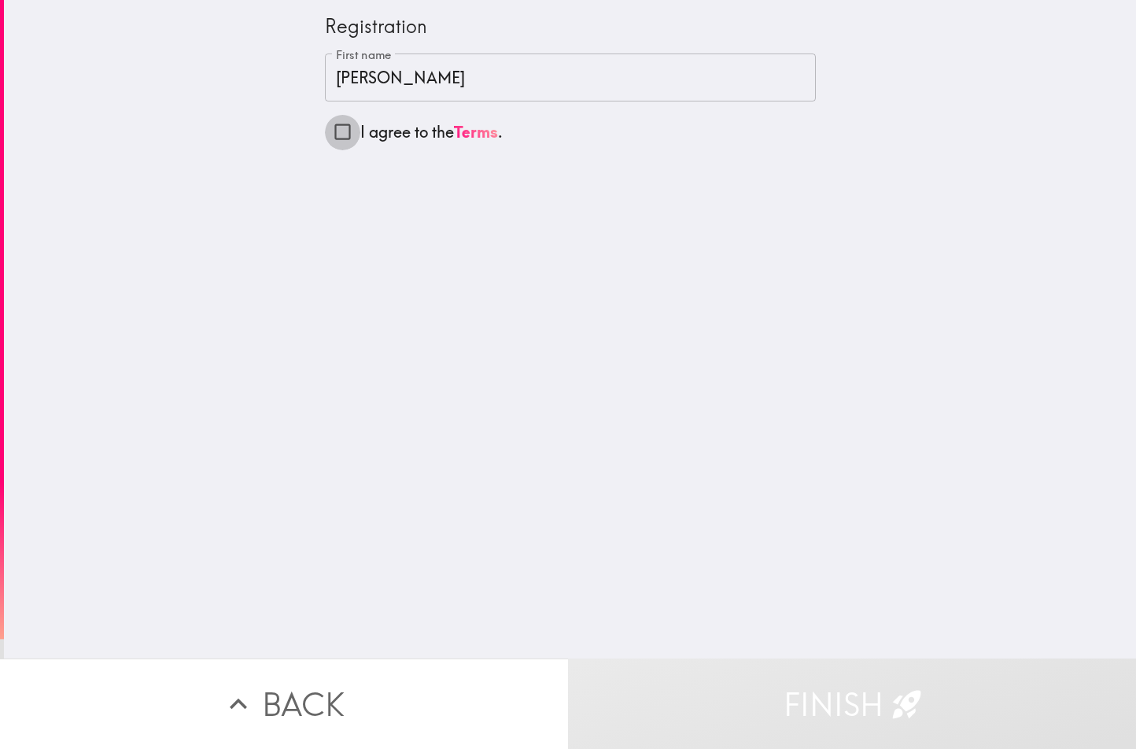
click at [326, 127] on input "I agree to the Terms ." at bounding box center [342, 131] width 35 height 35
checkbox input "true"
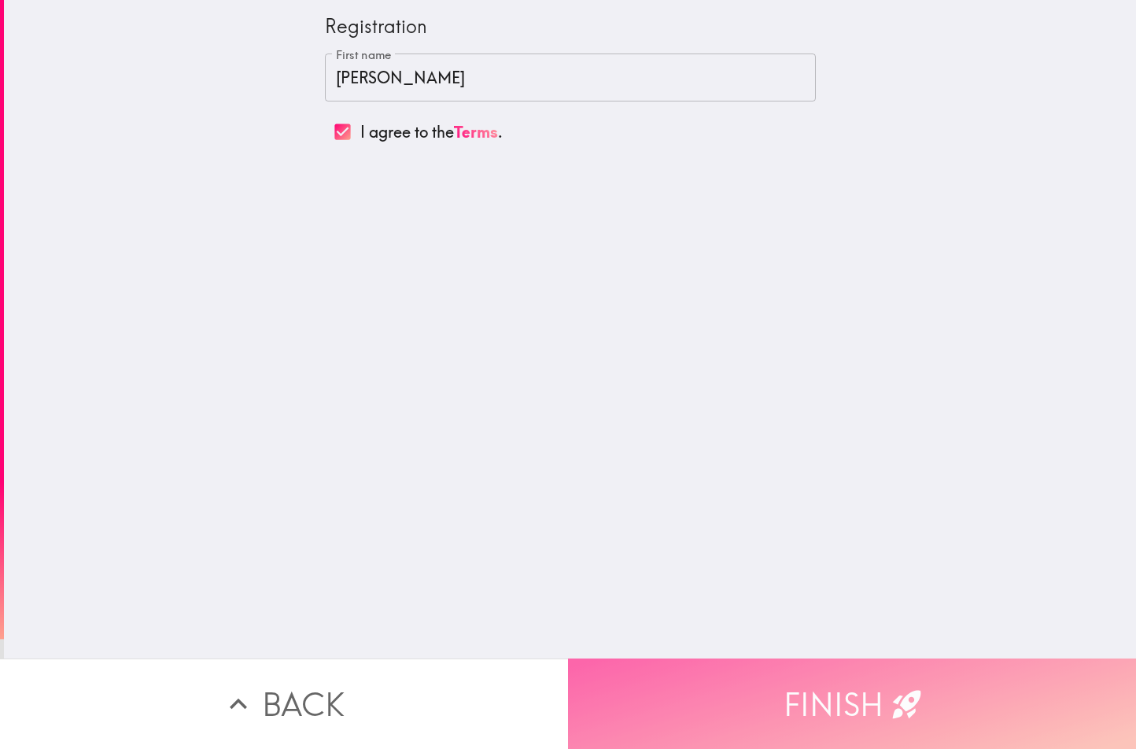
click at [765, 695] on button "Finish" at bounding box center [852, 703] width 568 height 90
